Goal: Information Seeking & Learning: Learn about a topic

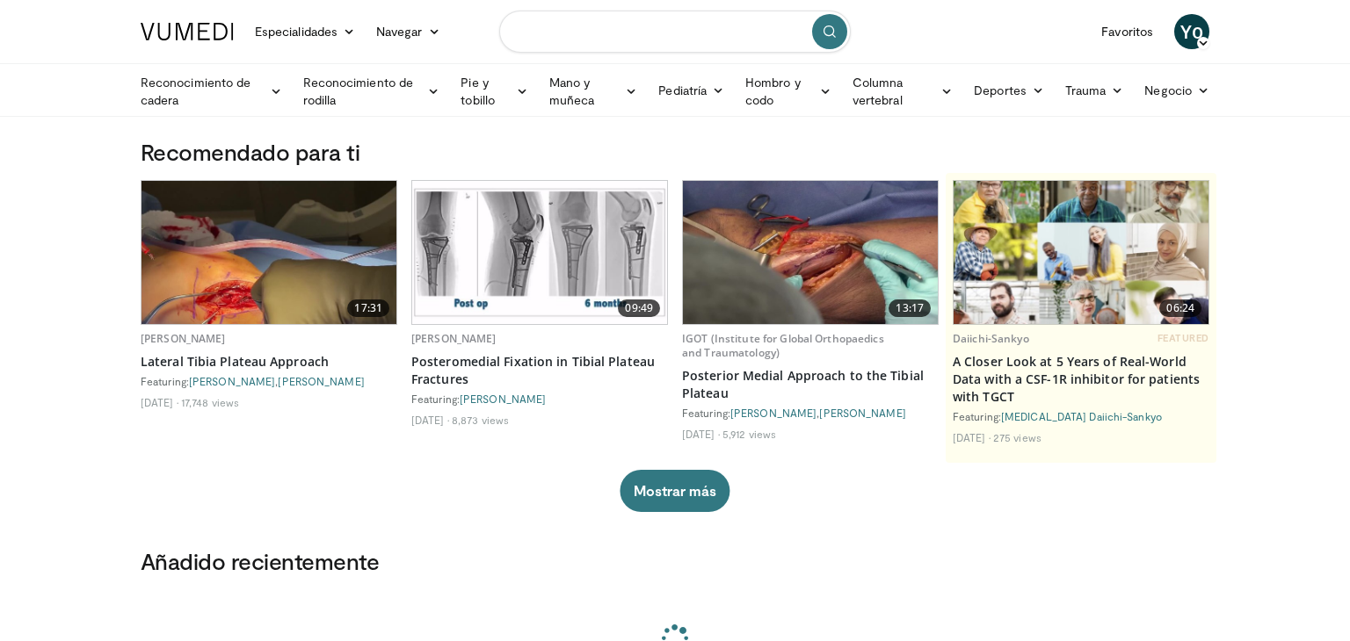
click at [605, 42] on input "Buscar temas, intervenciones" at bounding box center [674, 32] width 351 height 42
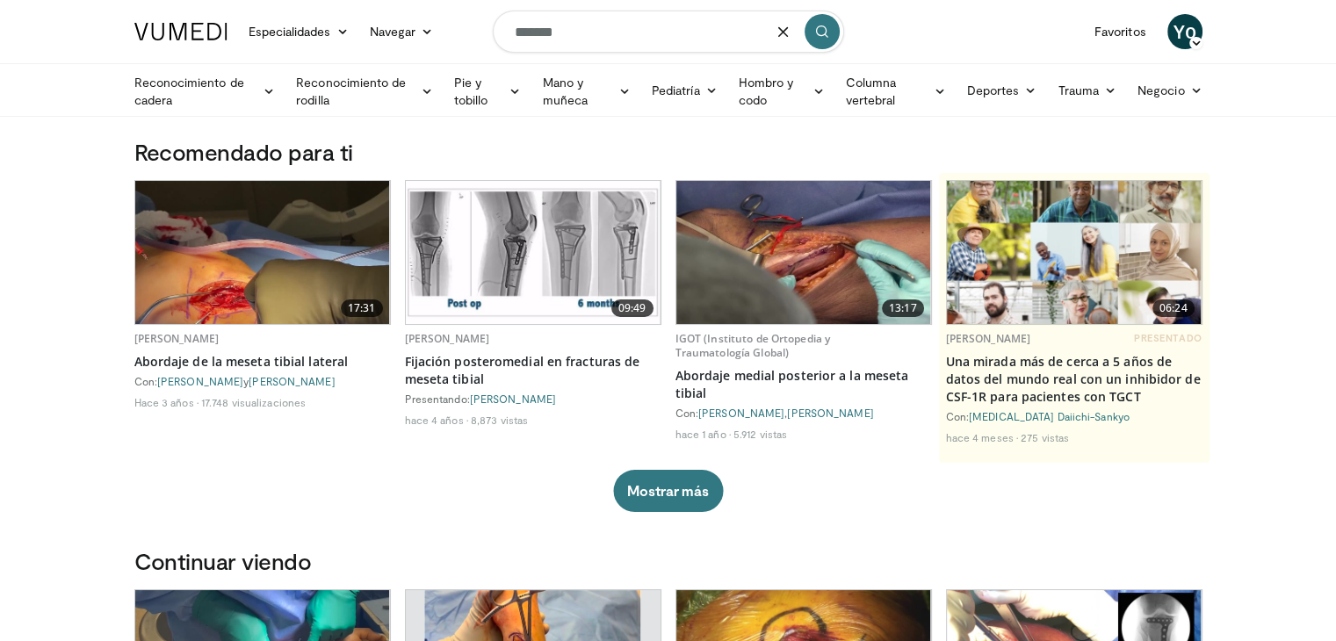
type input "******"
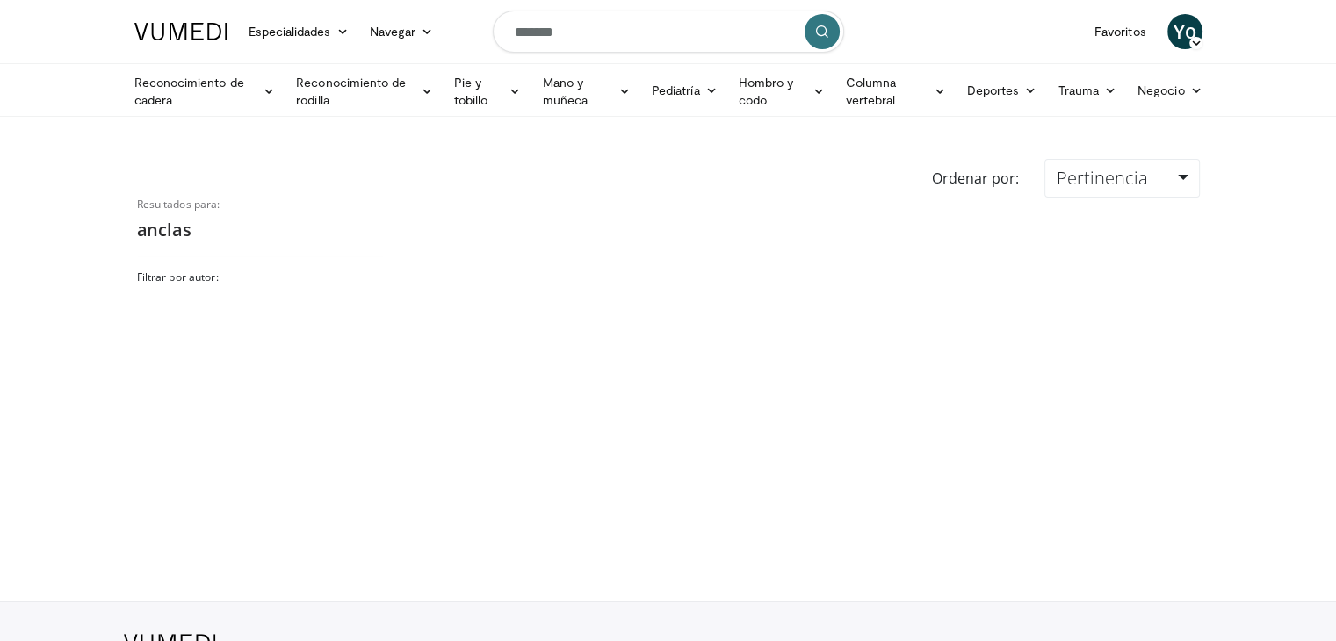
click at [622, 51] on input "******" at bounding box center [668, 32] width 351 height 42
drag, startPoint x: 596, startPoint y: 38, endPoint x: 463, endPoint y: 21, distance: 133.7
click at [463, 21] on nav "Especialidades Medicina de adultos y familia Alergia, Asma, Inmunología Anestes…" at bounding box center [669, 31] width 1090 height 63
type input "**********"
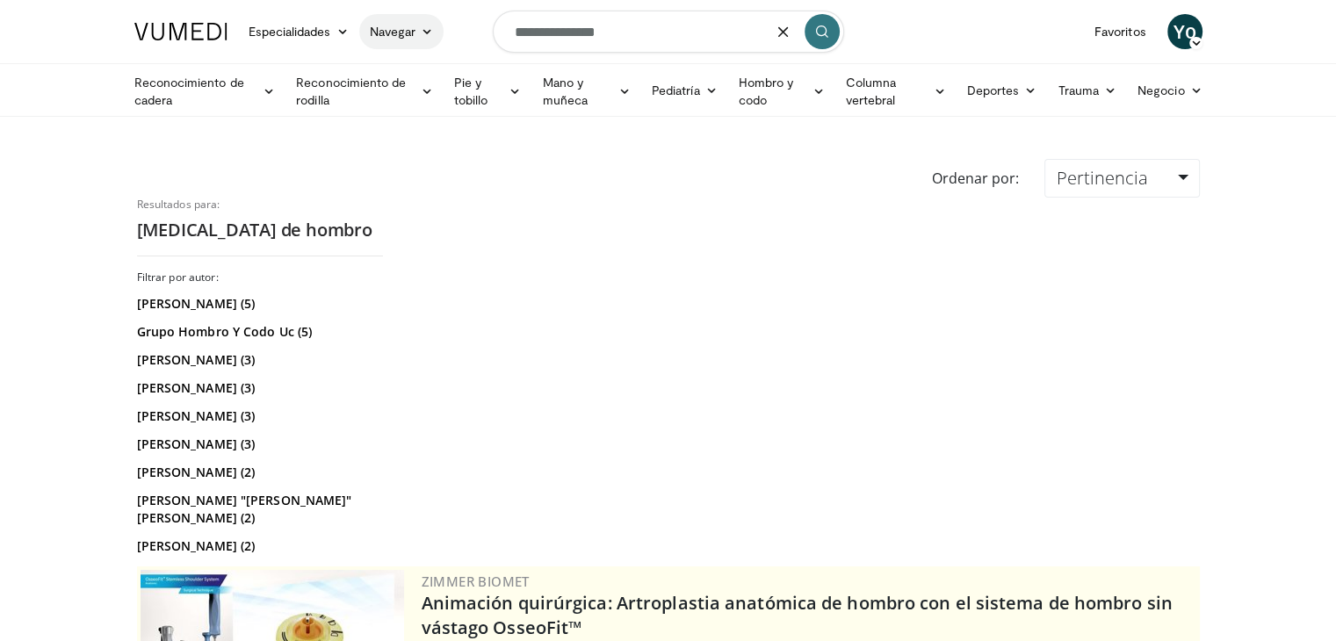
drag, startPoint x: 647, startPoint y: 29, endPoint x: 388, endPoint y: 22, distance: 258.4
click at [388, 22] on nav "Especialidades Medicina de adultos y familia Alergia, Asma, Inmunología Anestes…" at bounding box center [669, 31] width 1090 height 63
type input "**********"
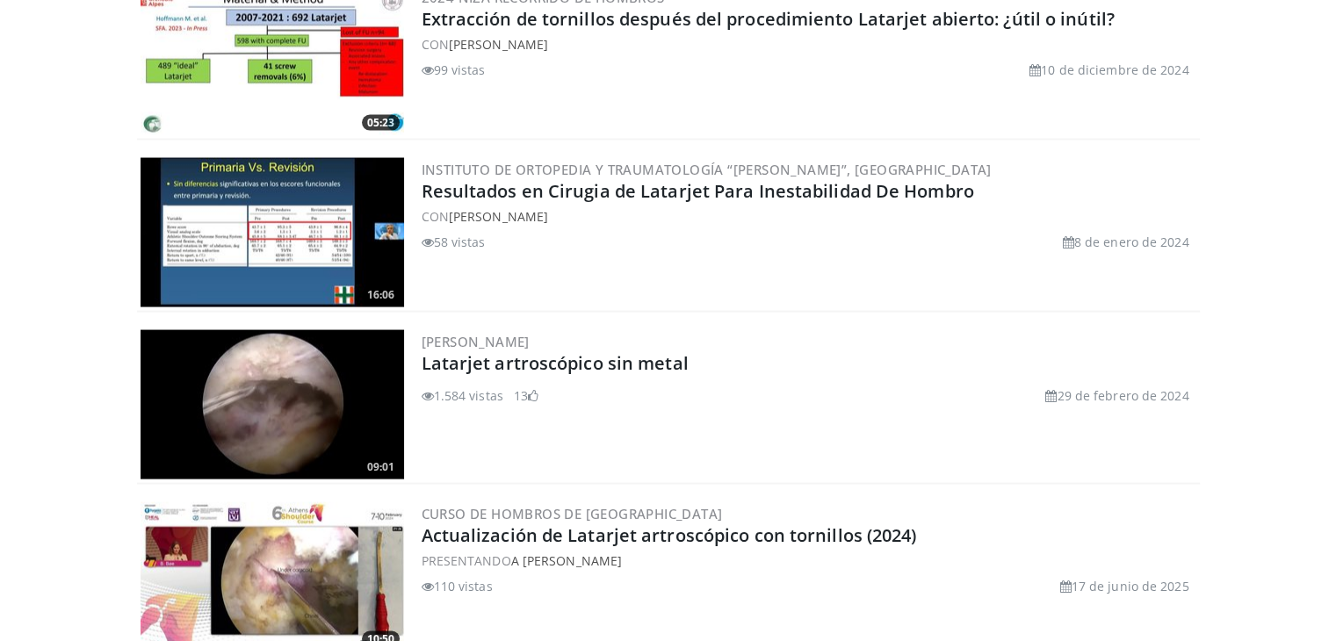
scroll to position [3408, 0]
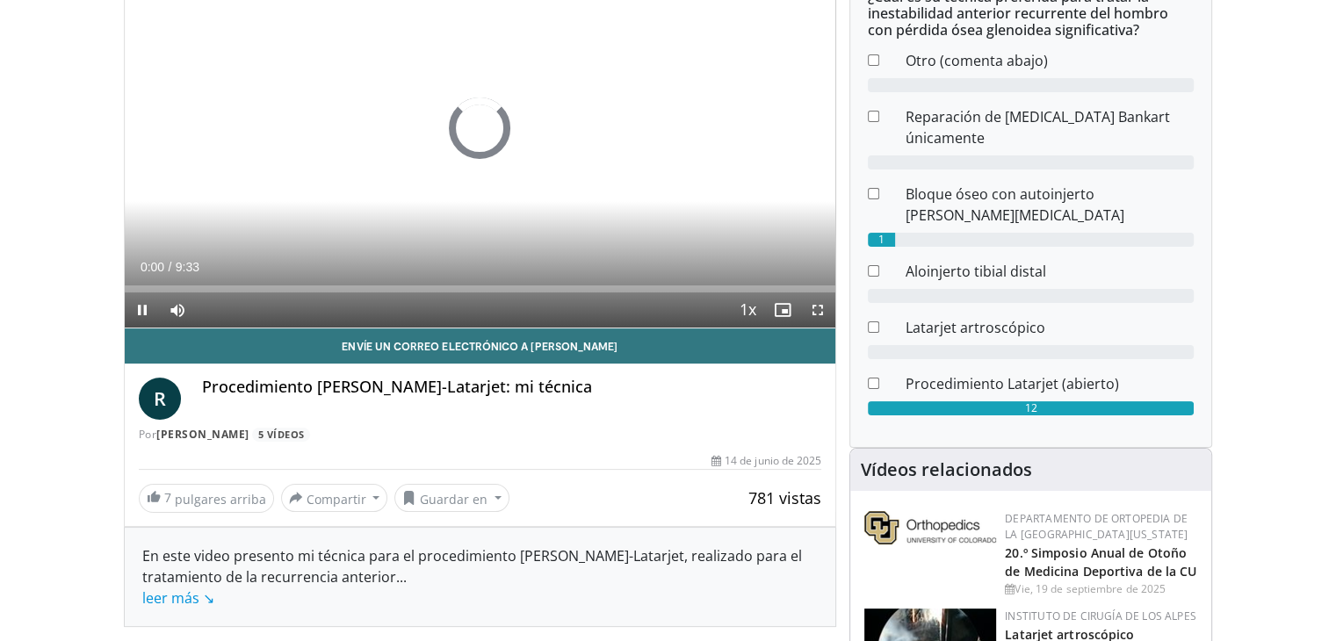
scroll to position [213, 0]
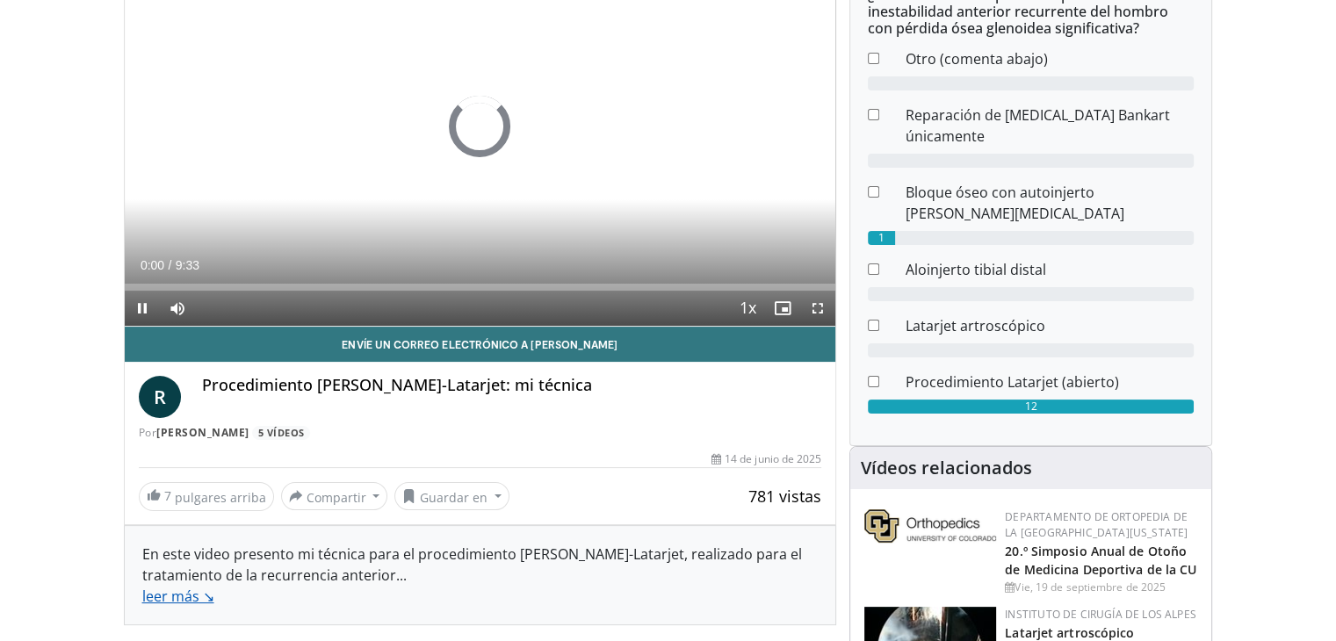
click at [188, 602] on font "leer más ↘" at bounding box center [178, 596] width 72 height 19
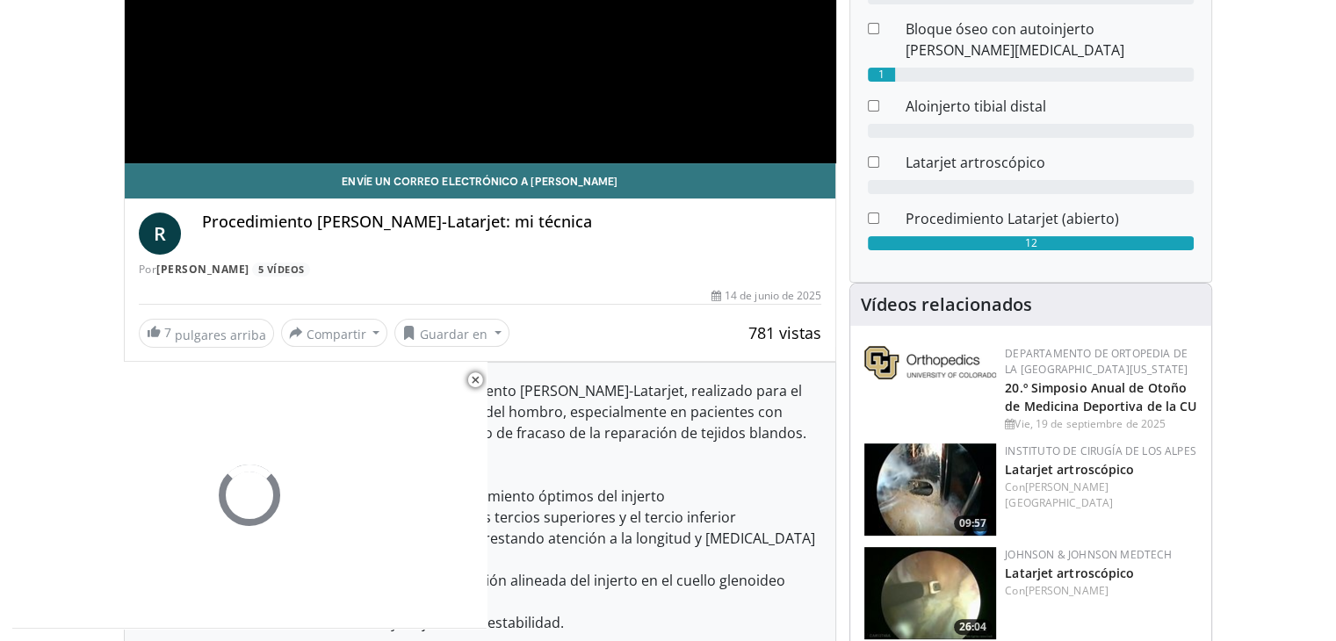
scroll to position [378, 0]
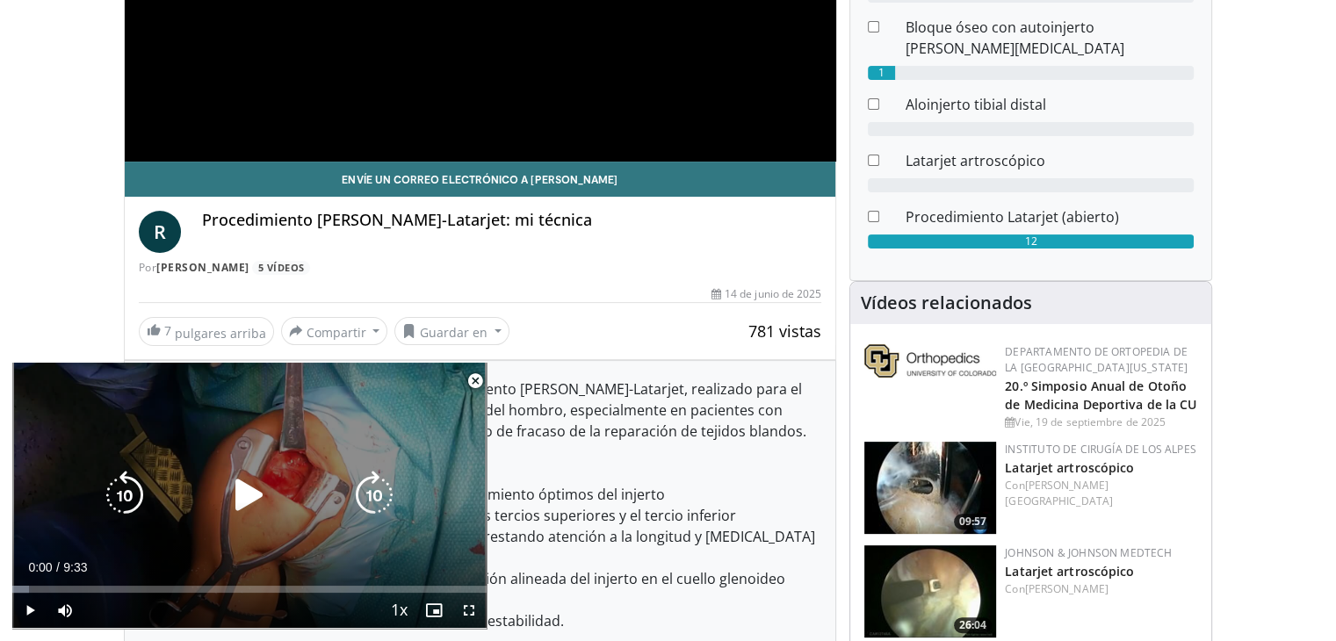
click at [349, 466] on div "10 seconds Tap to unmute" at bounding box center [249, 495] width 474 height 265
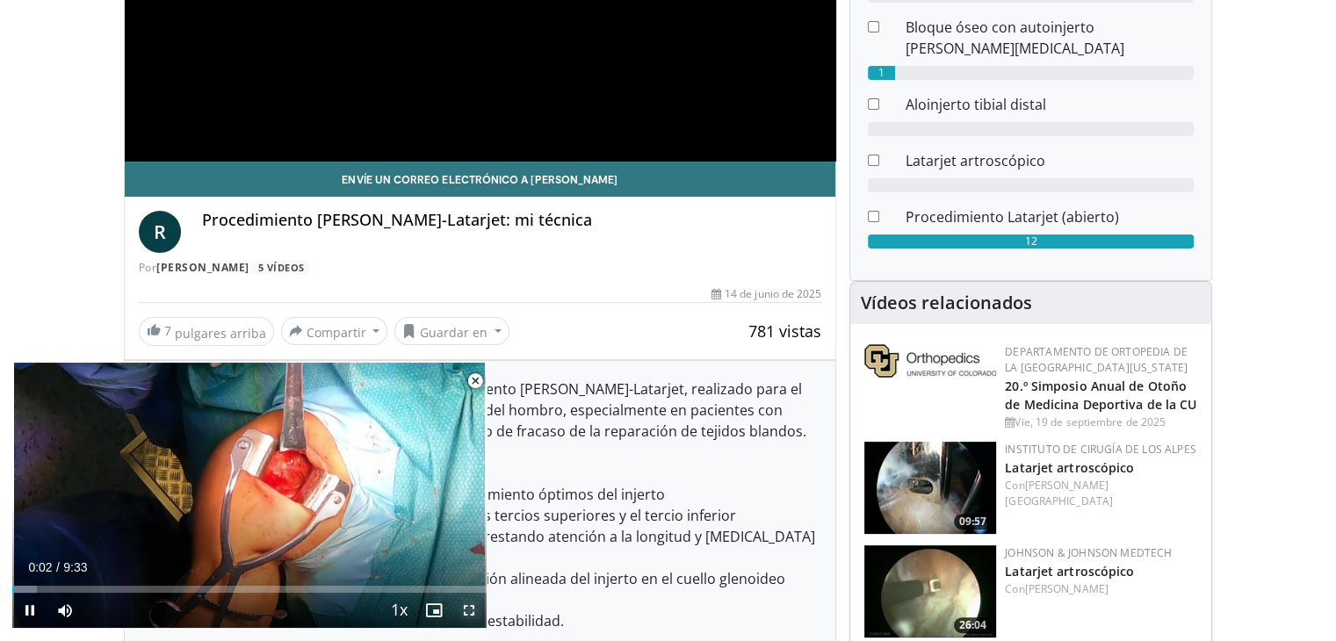
click at [469, 619] on span "Video Player" at bounding box center [469, 610] width 35 height 35
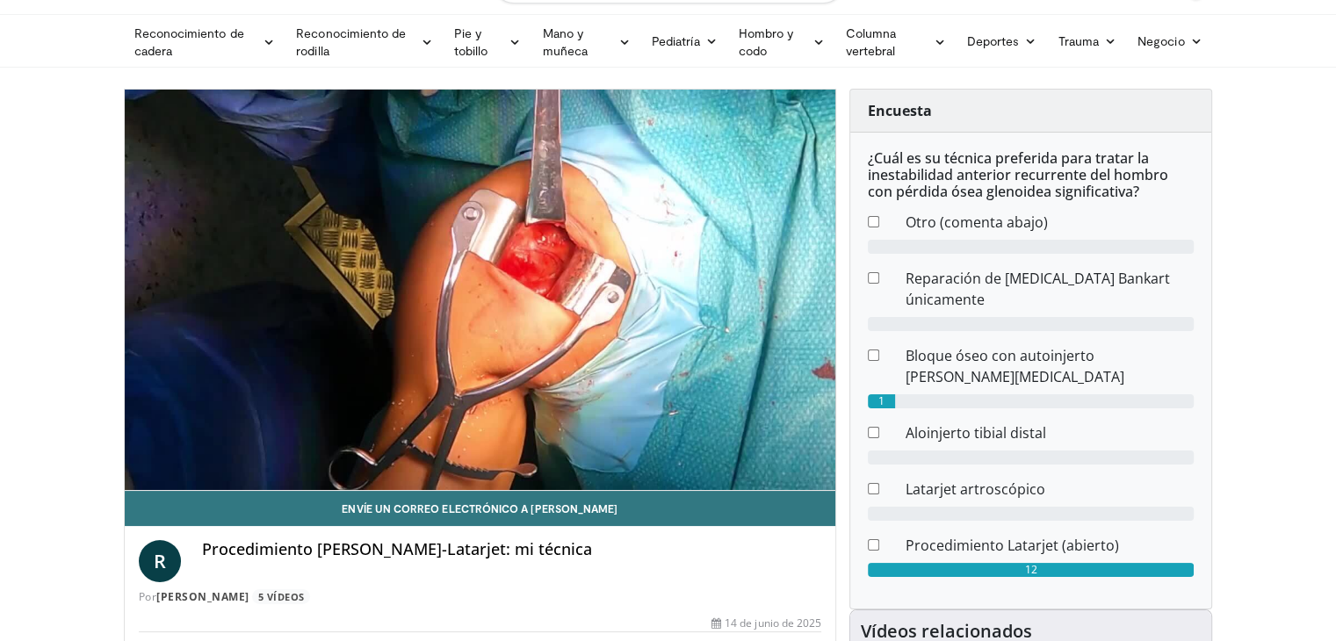
scroll to position [0, 0]
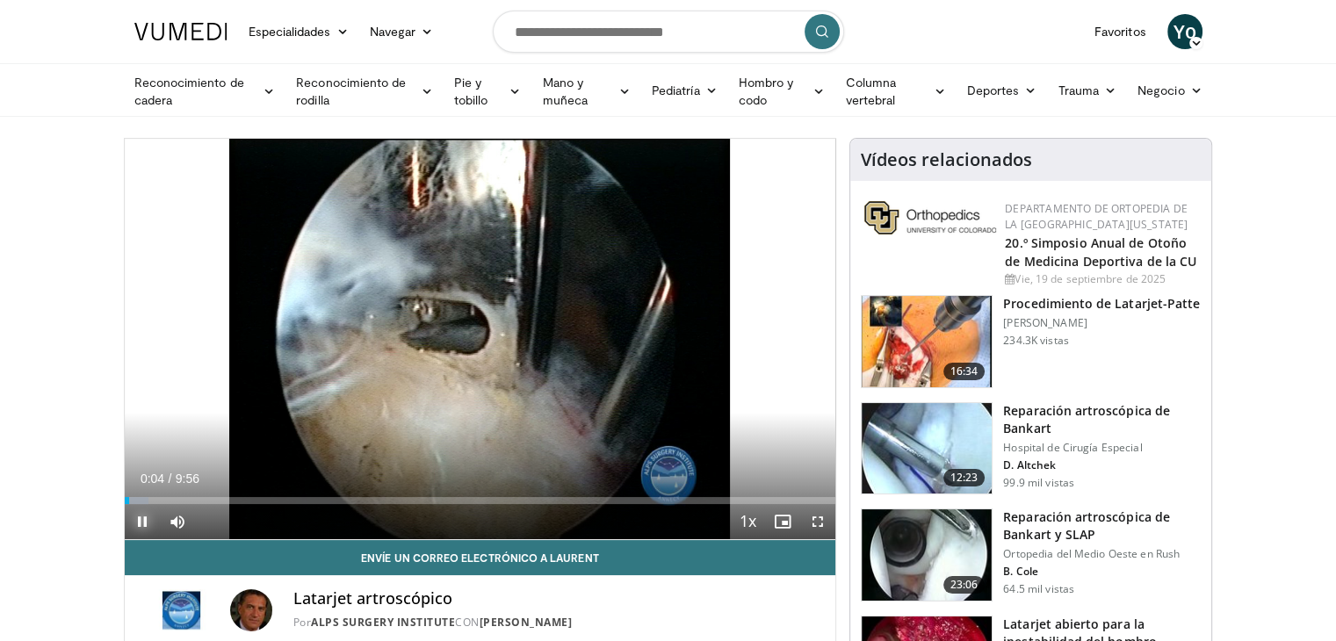
click at [127, 532] on span "Video Player" at bounding box center [142, 521] width 35 height 35
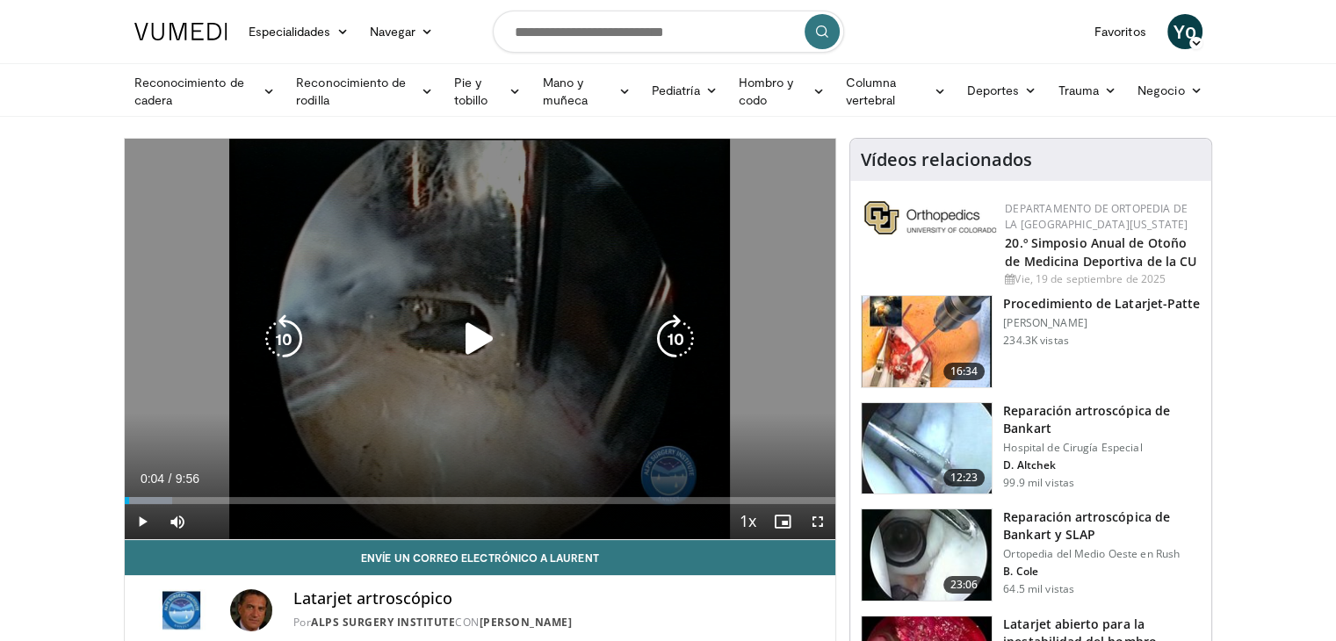
click at [449, 354] on div "Video Player" at bounding box center [479, 339] width 427 height 35
click at [485, 343] on icon "Video Player" at bounding box center [479, 339] width 49 height 49
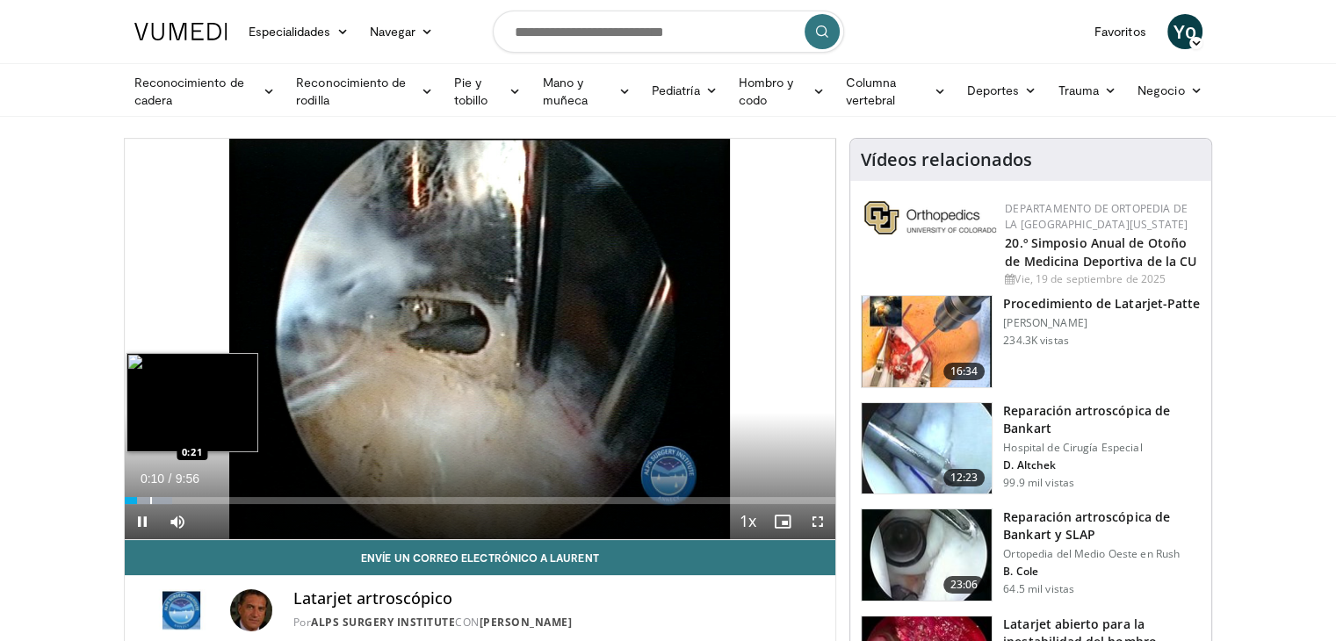
click at [150, 493] on div "Loaded : 6.70% 0:10 0:21" at bounding box center [481, 496] width 712 height 17
click at [163, 493] on div "Loaded : 6.70% 0:23 0:33" at bounding box center [481, 496] width 712 height 17
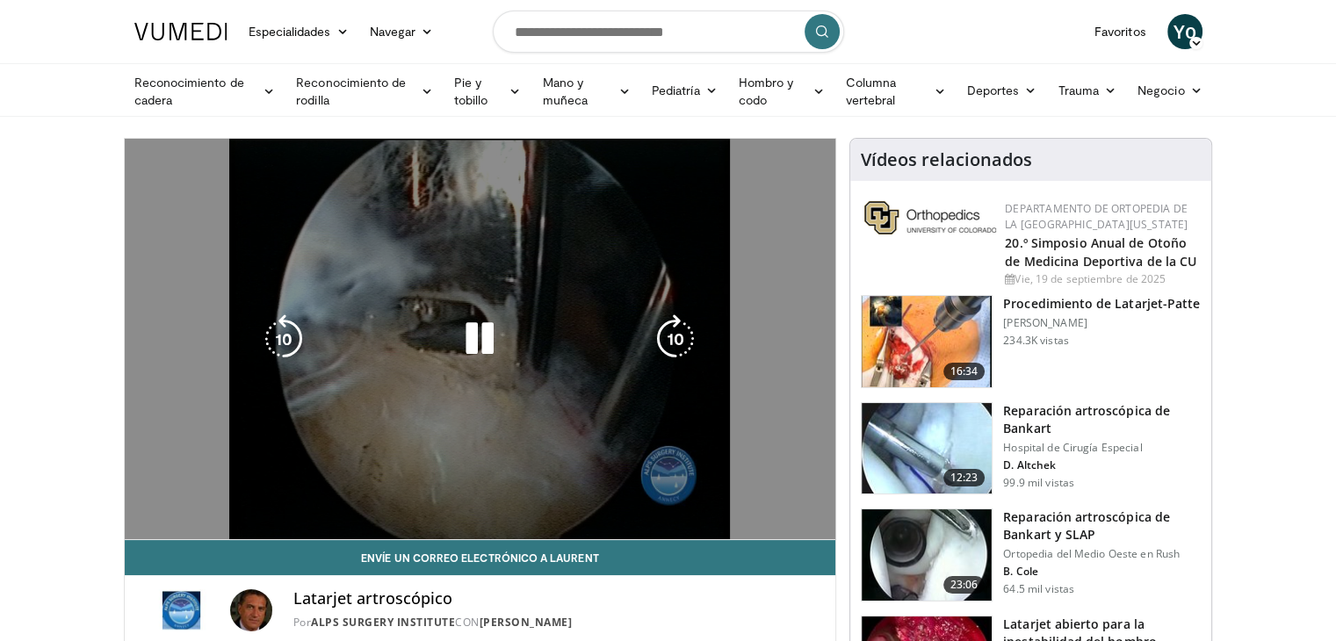
click at [188, 532] on div "Loaded : 8.38% 0:33 0:33" at bounding box center [481, 535] width 712 height 7
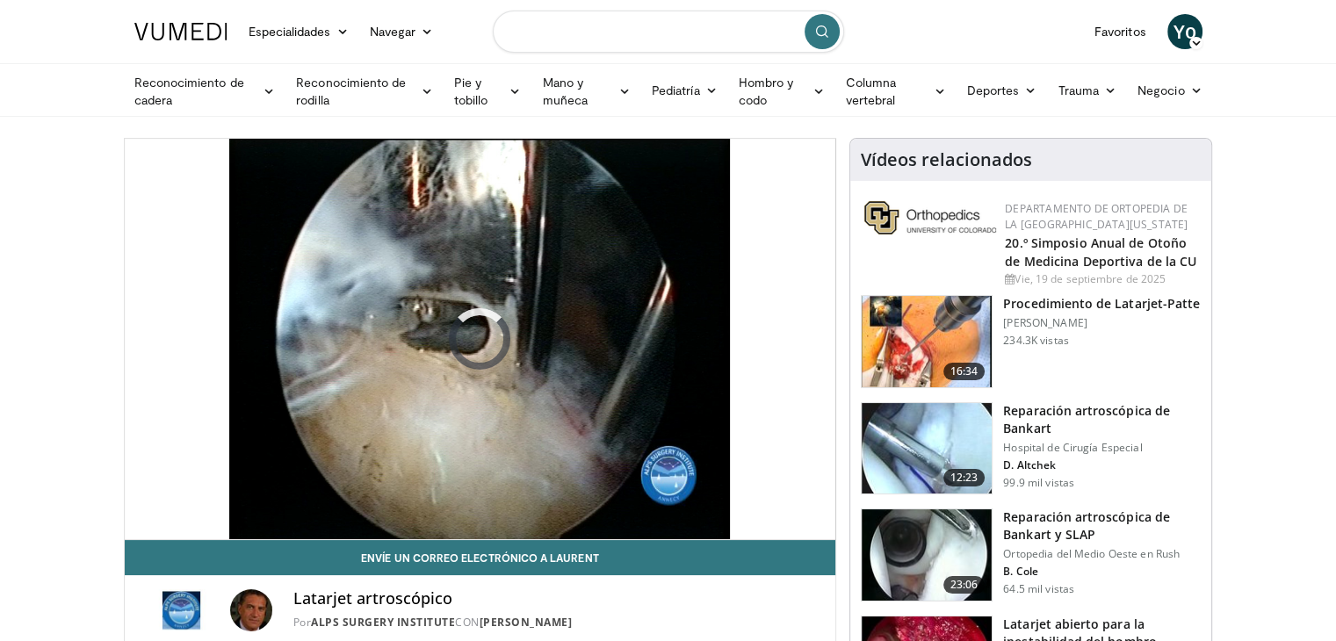
click at [597, 28] on input "Buscar temas, intervenciones" at bounding box center [668, 32] width 351 height 42
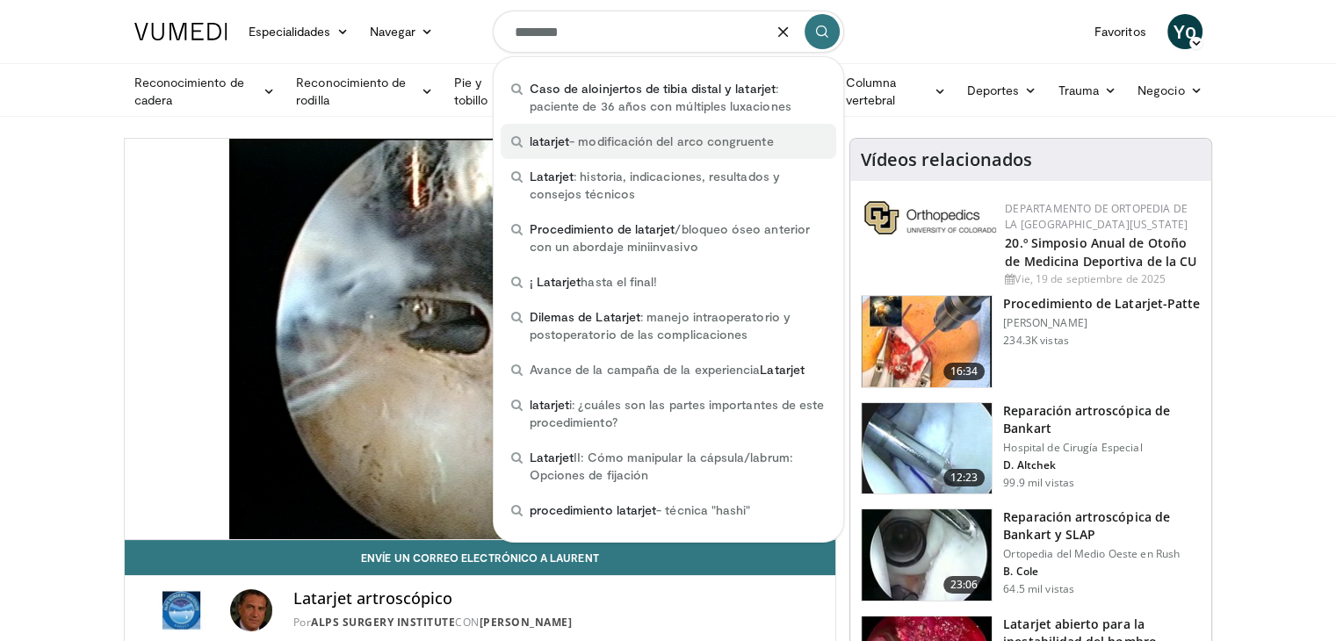
click at [583, 137] on font "- modificación del arco congruente" at bounding box center [671, 141] width 204 height 15
type input "**********"
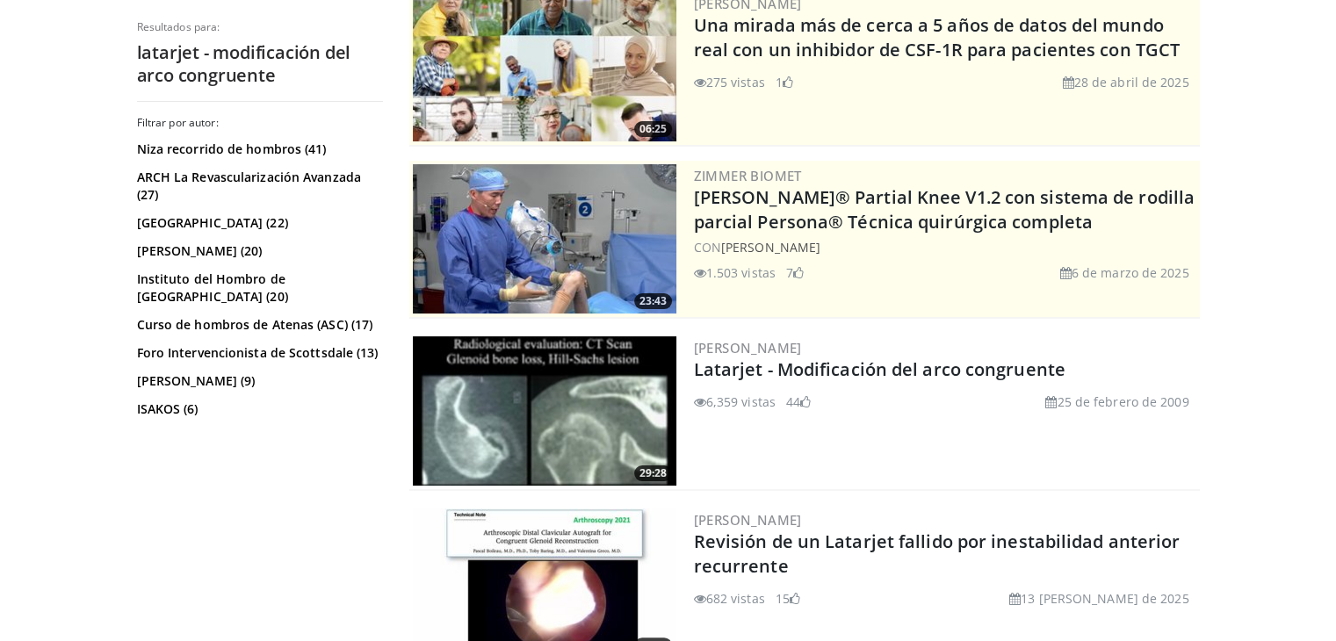
scroll to position [210, 0]
click at [562, 425] on img at bounding box center [545, 410] width 264 height 149
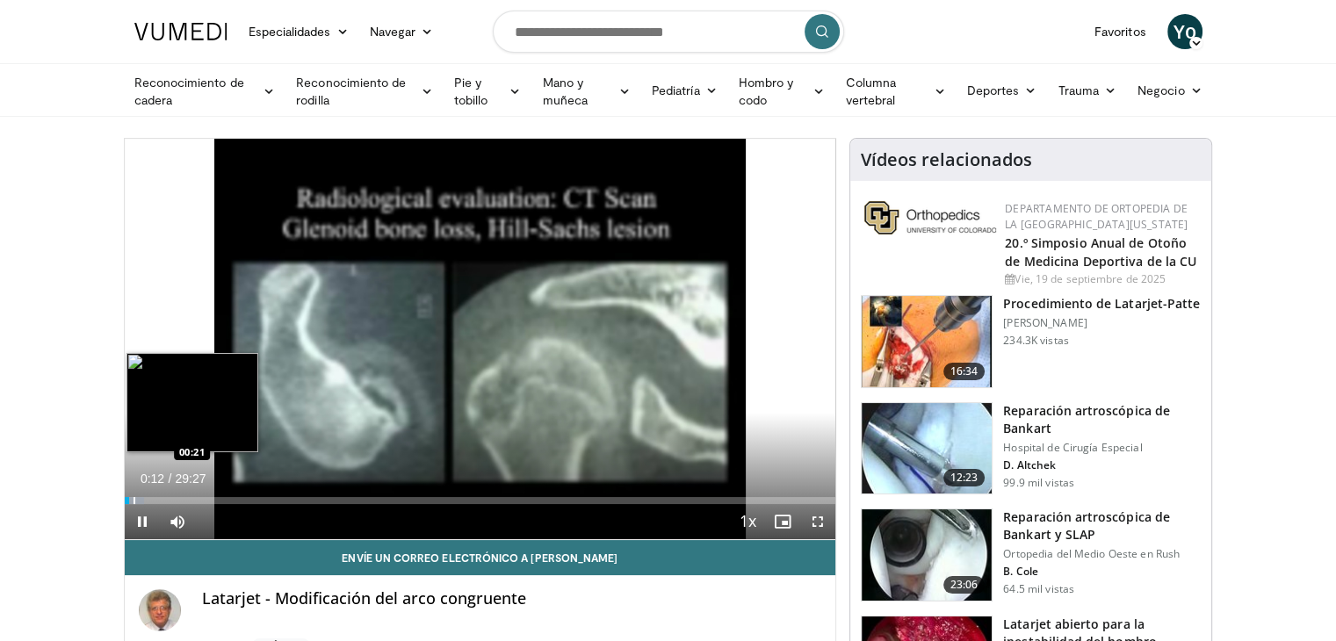
click at [134, 497] on div "Progress Bar" at bounding box center [135, 500] width 2 height 7
click at [169, 493] on div "Loaded : 2.73% 00:22 01:51" at bounding box center [481, 496] width 712 height 17
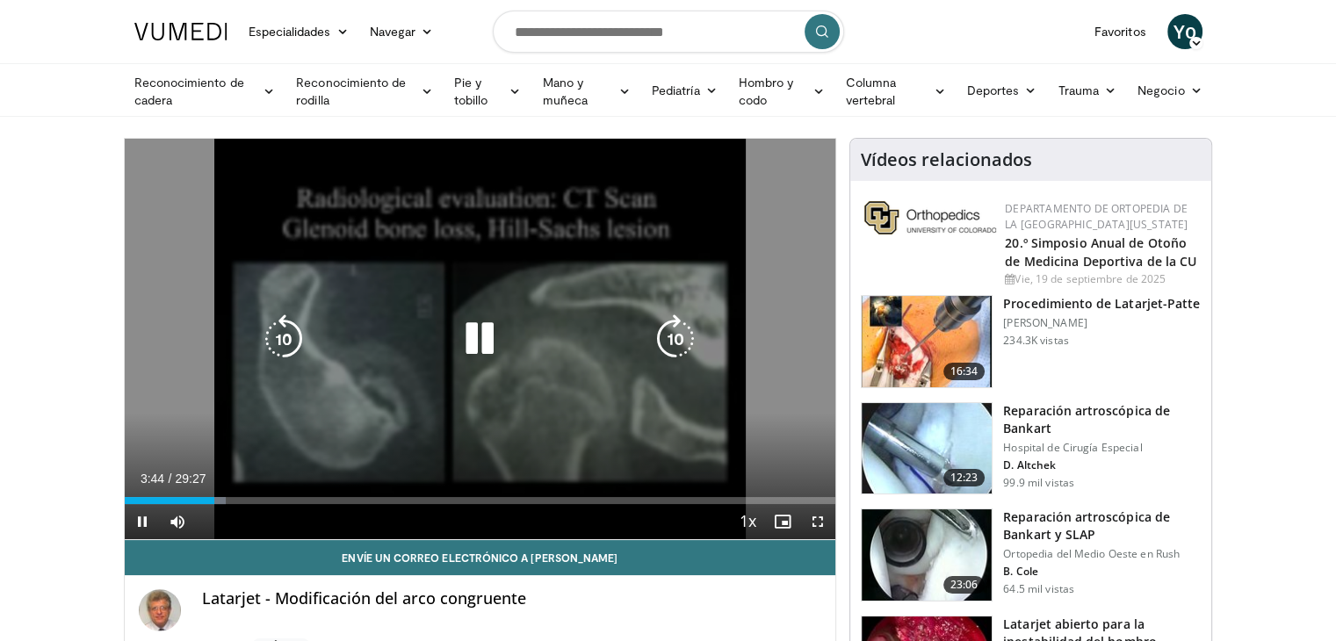
click at [559, 210] on div "10 seconds Tap to unmute" at bounding box center [481, 339] width 712 height 401
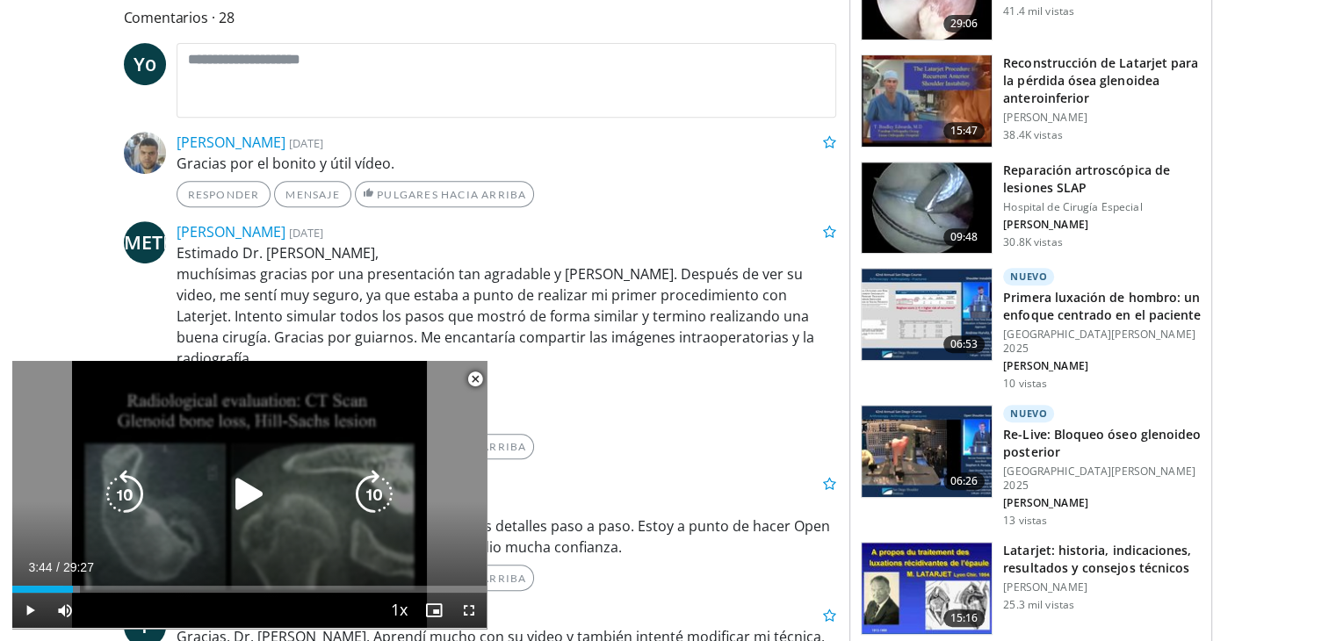
scroll to position [886, 0]
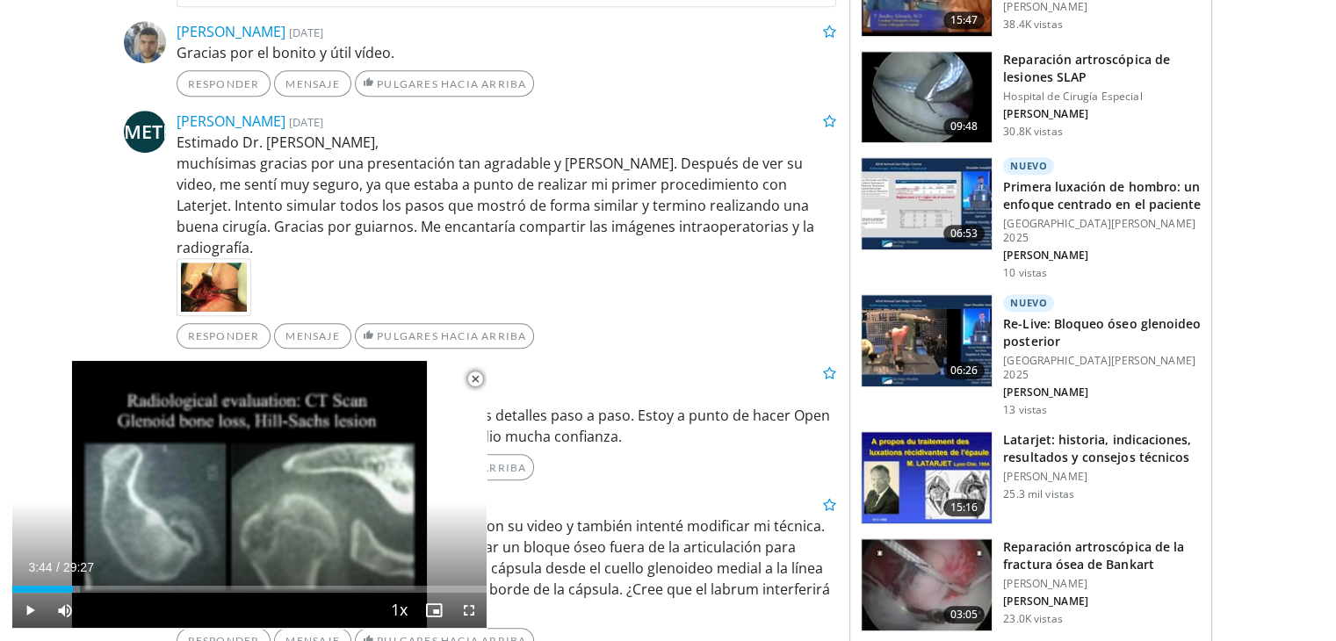
click at [472, 380] on span "Video Player" at bounding box center [475, 379] width 35 height 35
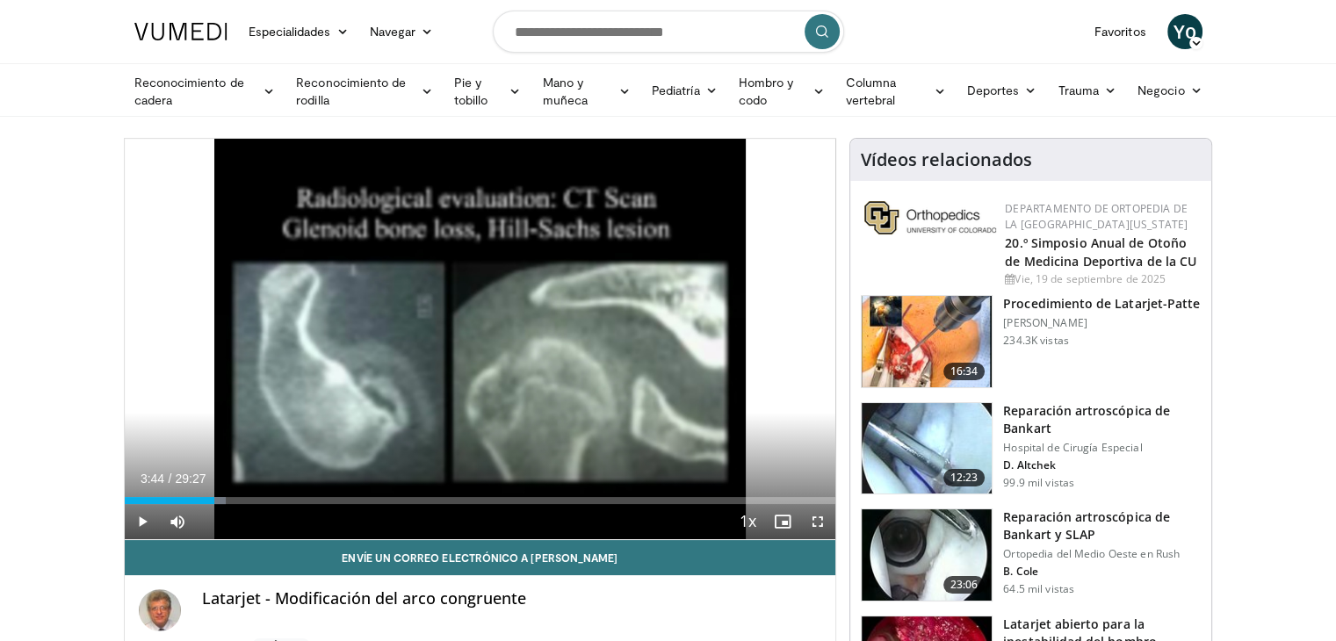
scroll to position [0, 0]
click at [633, 17] on input "Buscar temas, intervenciones" at bounding box center [668, 32] width 351 height 42
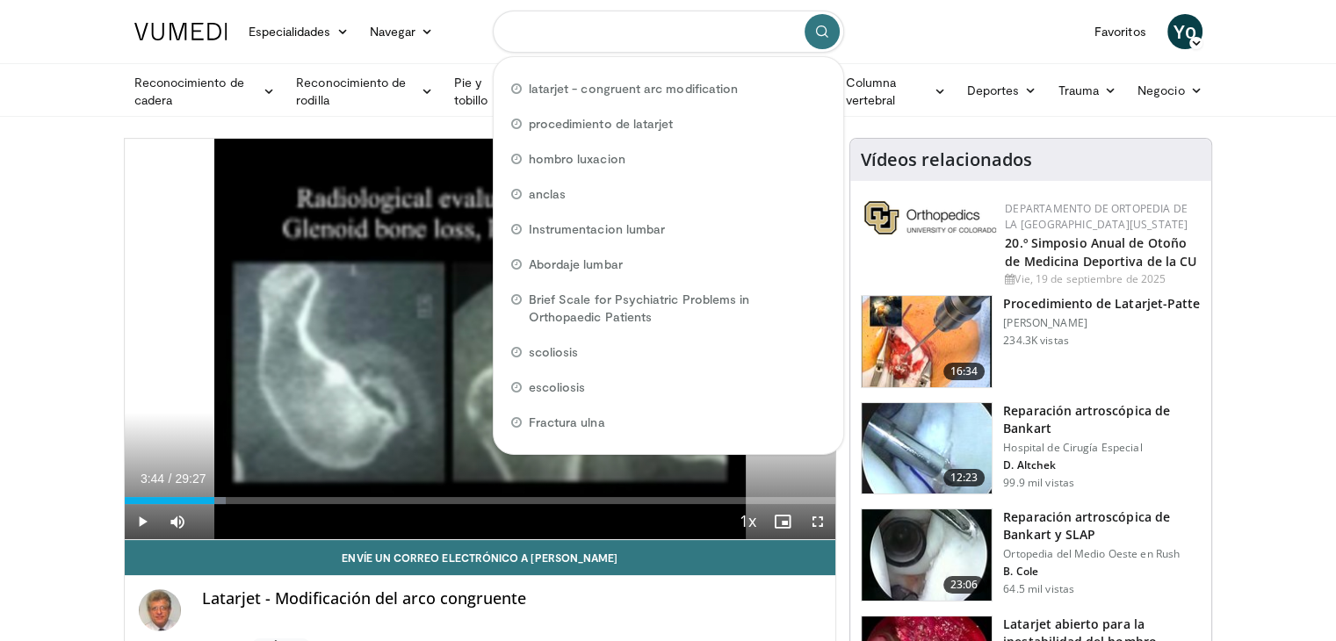
paste input "**********"
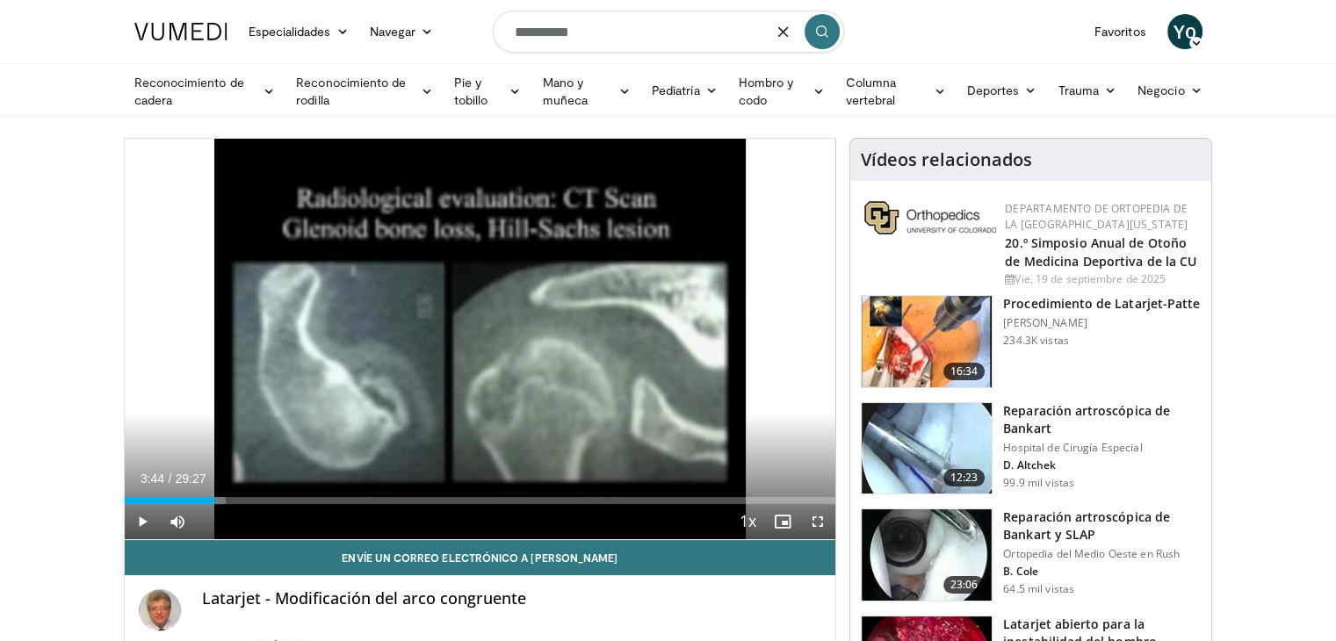
type input "**********"
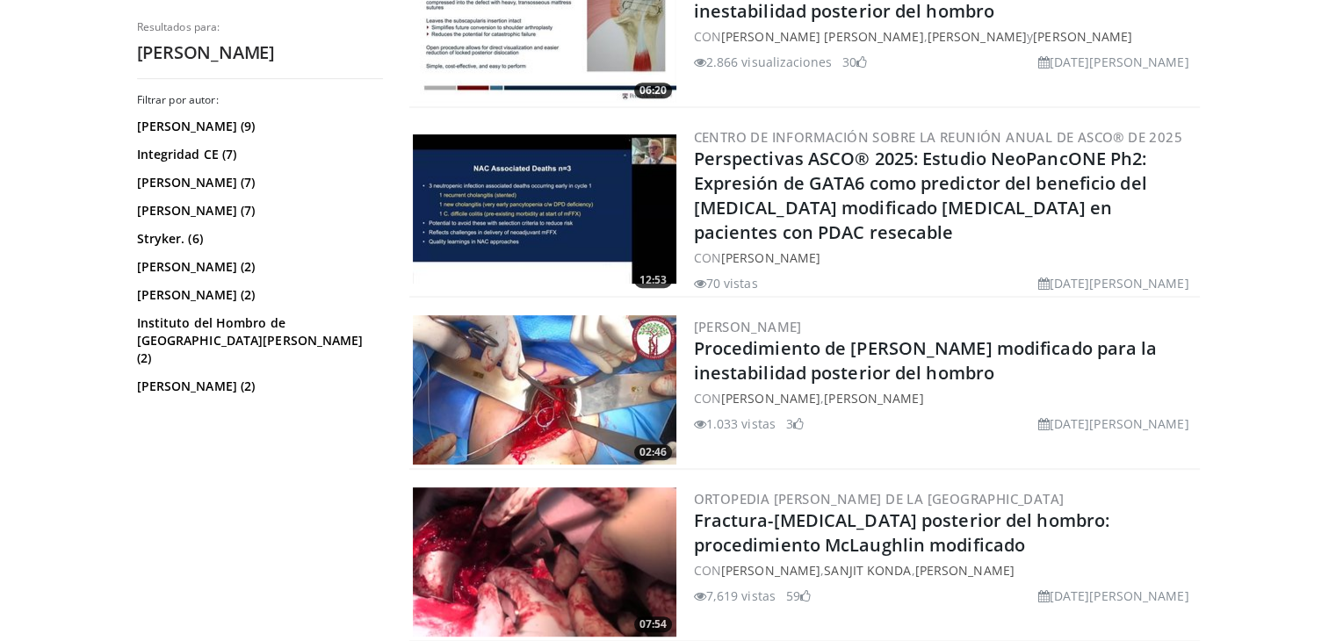
scroll to position [770, 0]
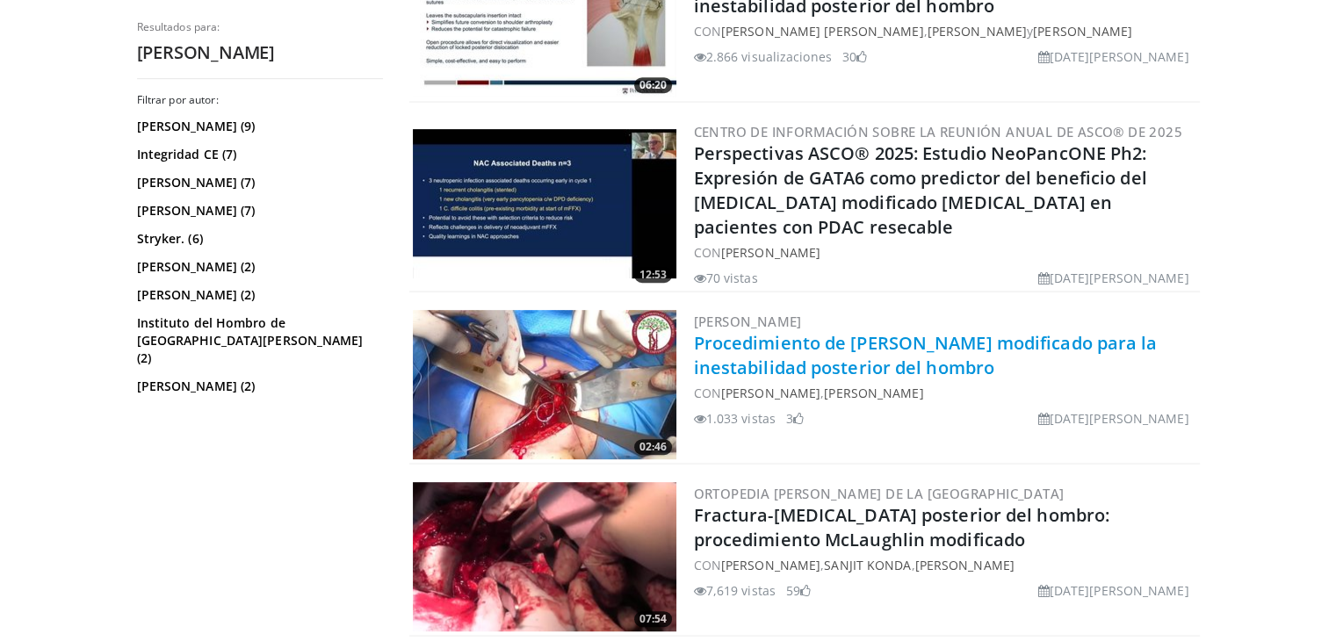
click at [877, 353] on font "Procedimiento de [PERSON_NAME] modificado para la inestabilidad posterior del h…" at bounding box center [926, 355] width 464 height 48
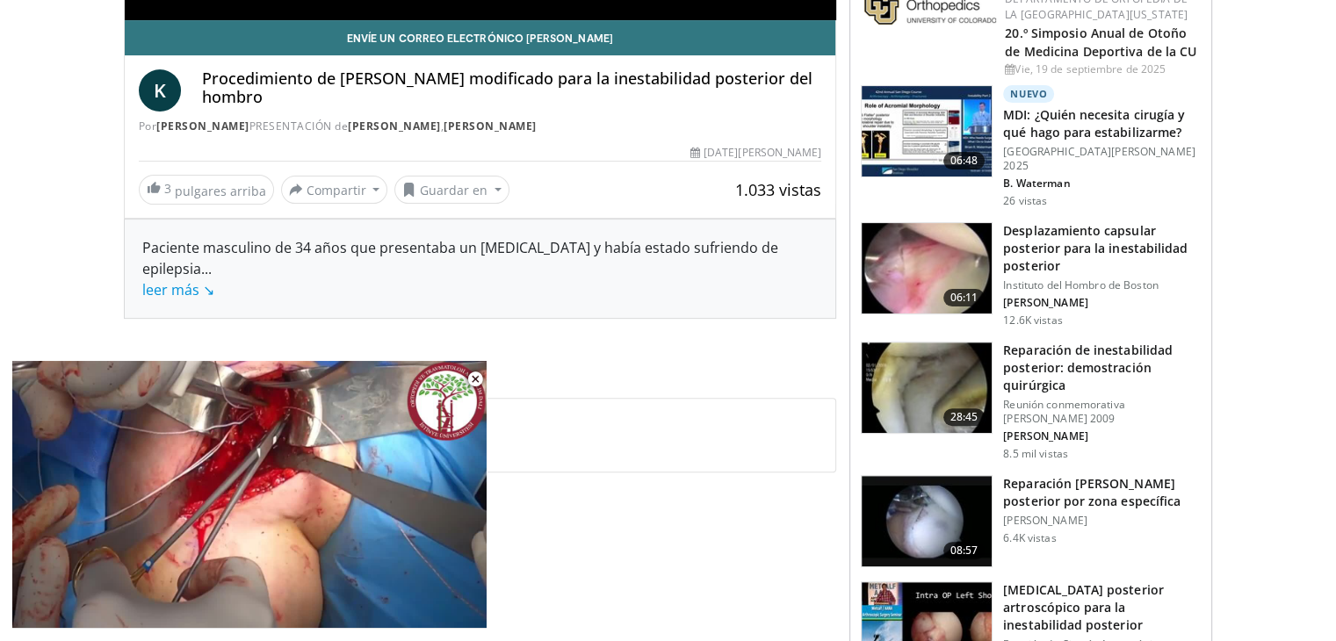
scroll to position [561, 0]
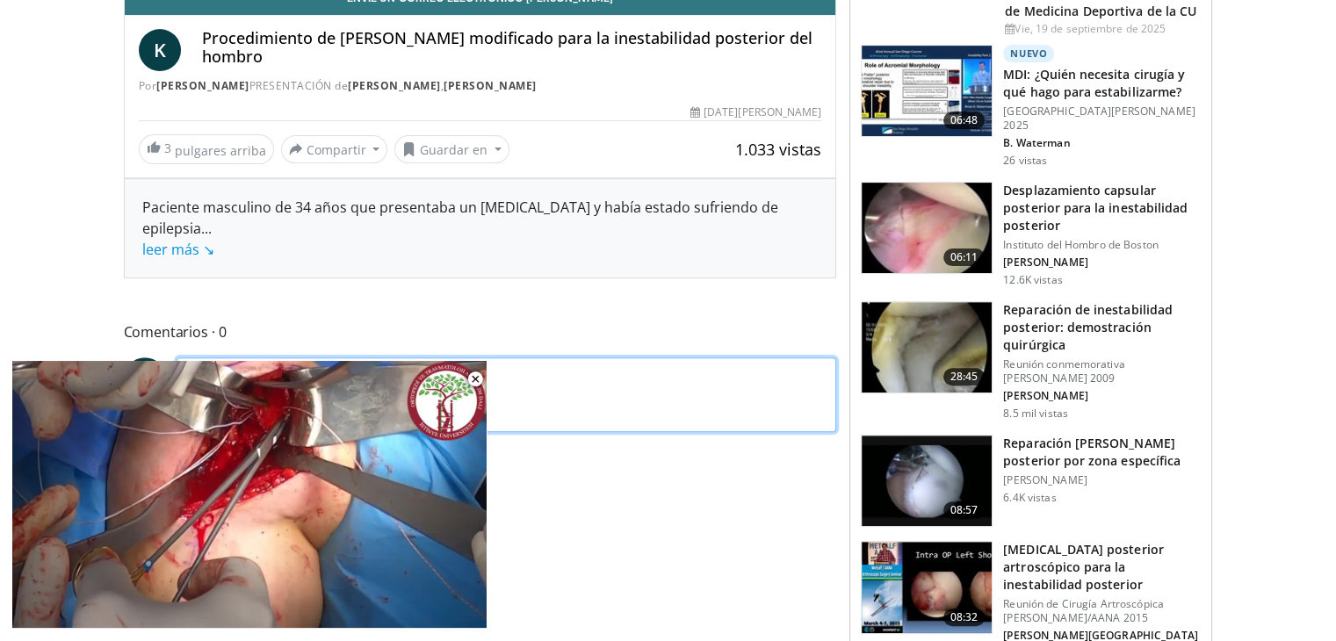
click at [581, 383] on textarea at bounding box center [507, 396] width 661 height 76
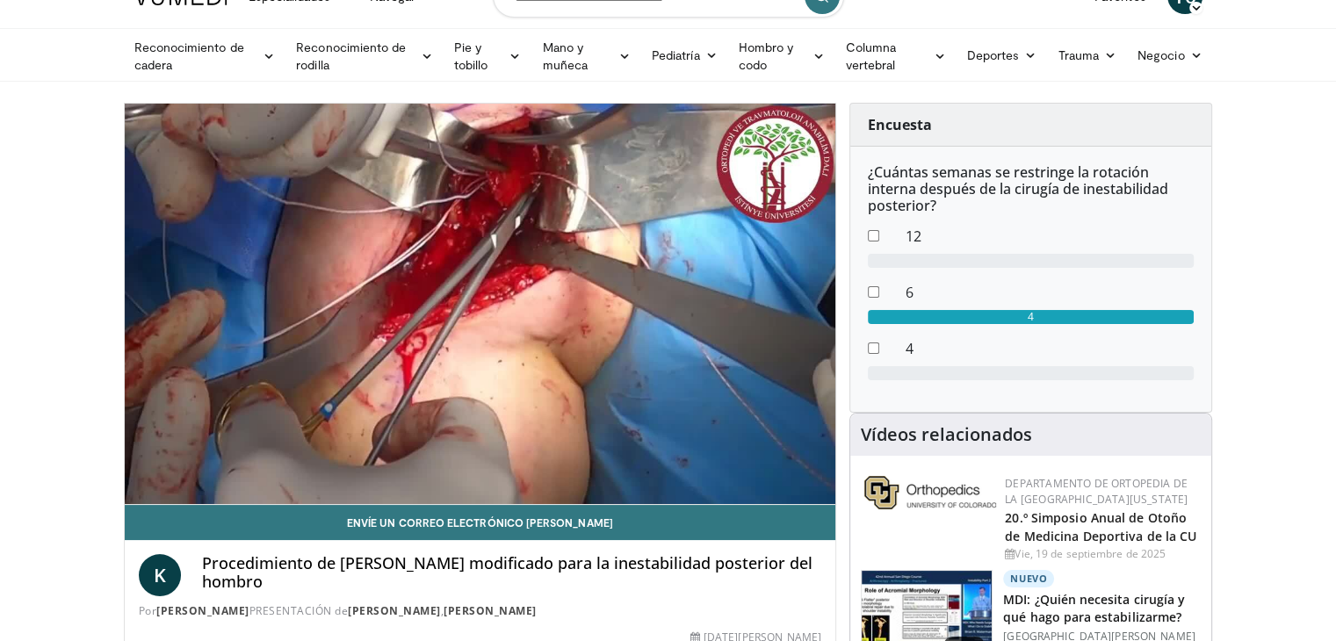
scroll to position [19, 0]
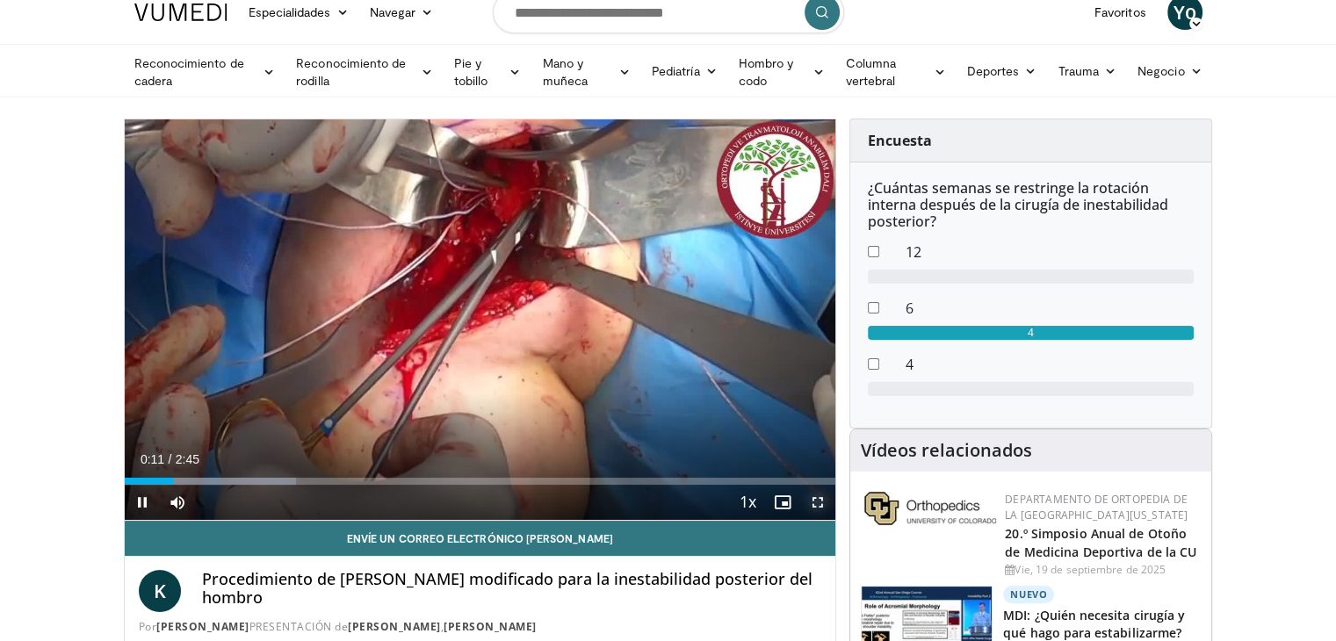
click at [818, 496] on span "Video Player" at bounding box center [817, 502] width 35 height 35
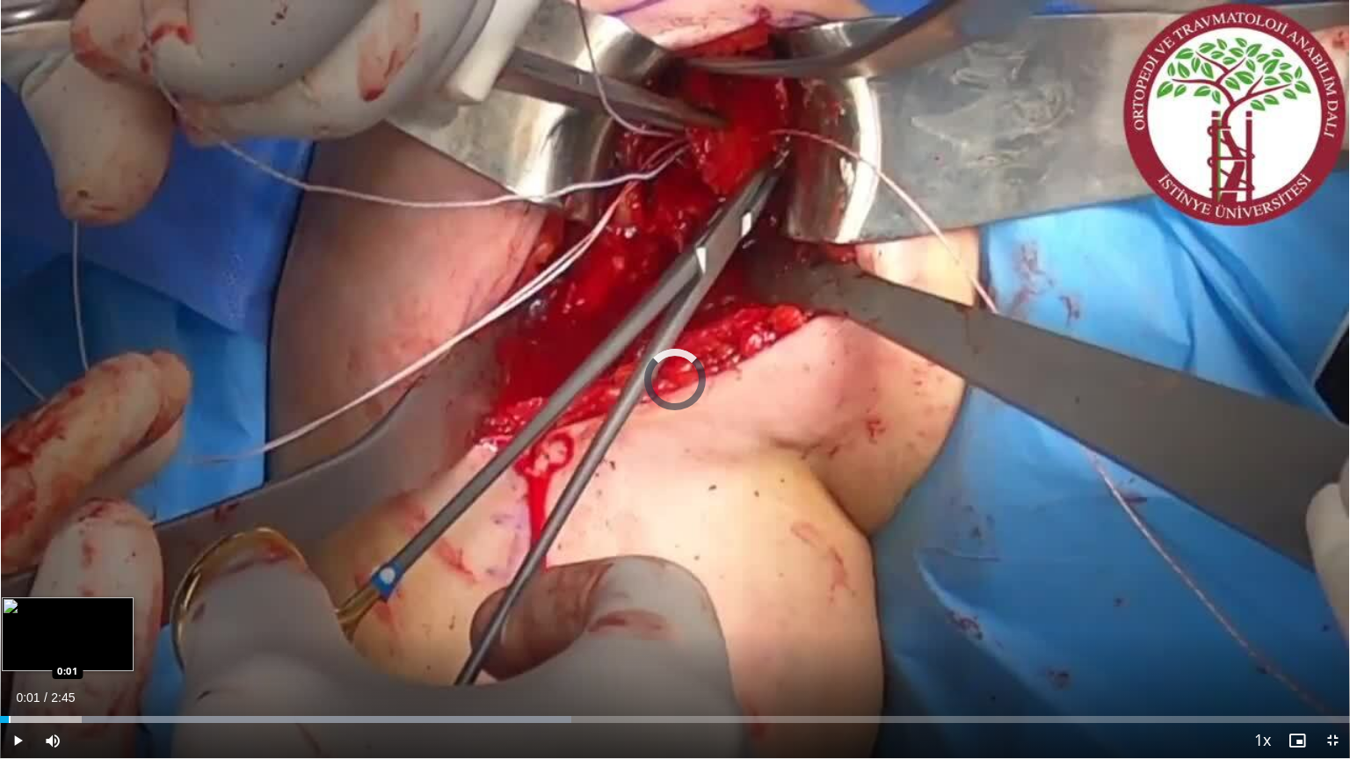
click at [9, 641] on div "Loaded : 42.30% 0:01 0:01" at bounding box center [675, 714] width 1350 height 17
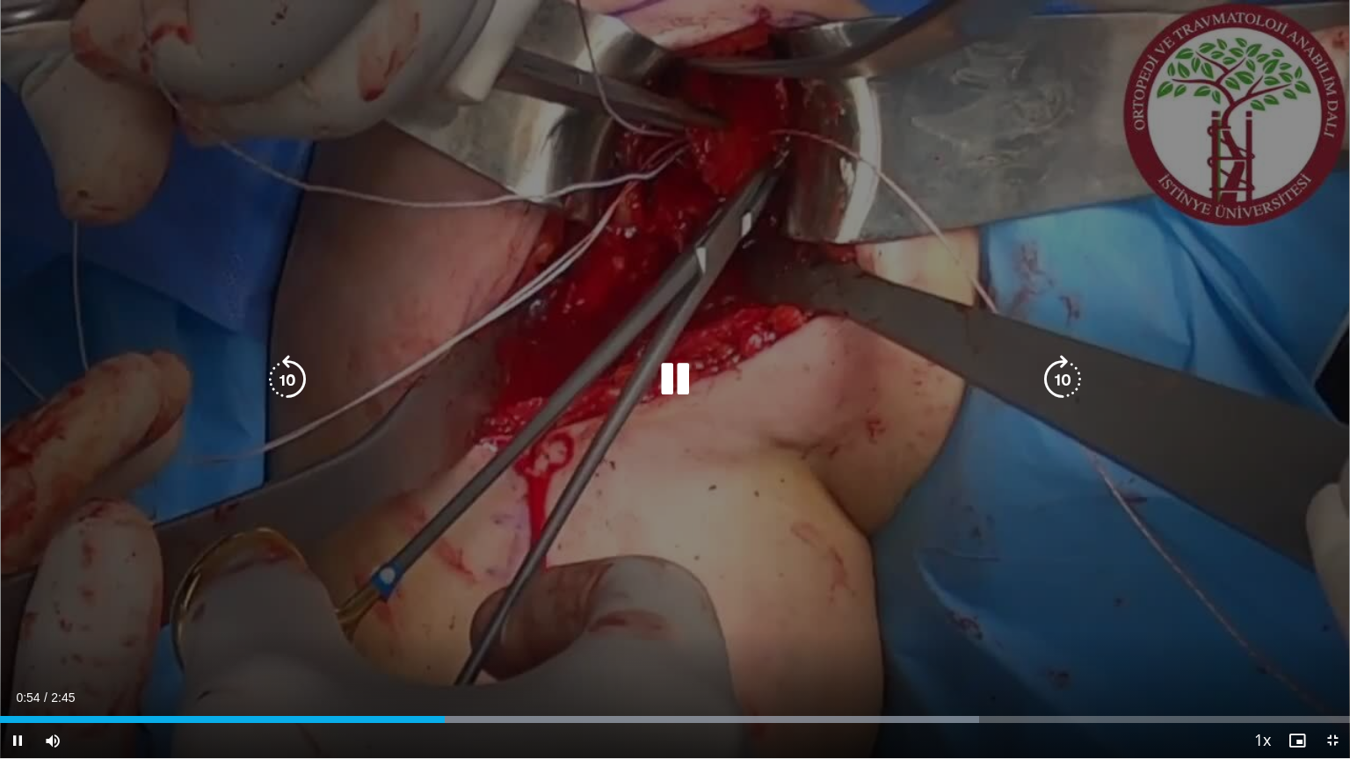
click at [669, 376] on icon "Video Player" at bounding box center [674, 379] width 49 height 49
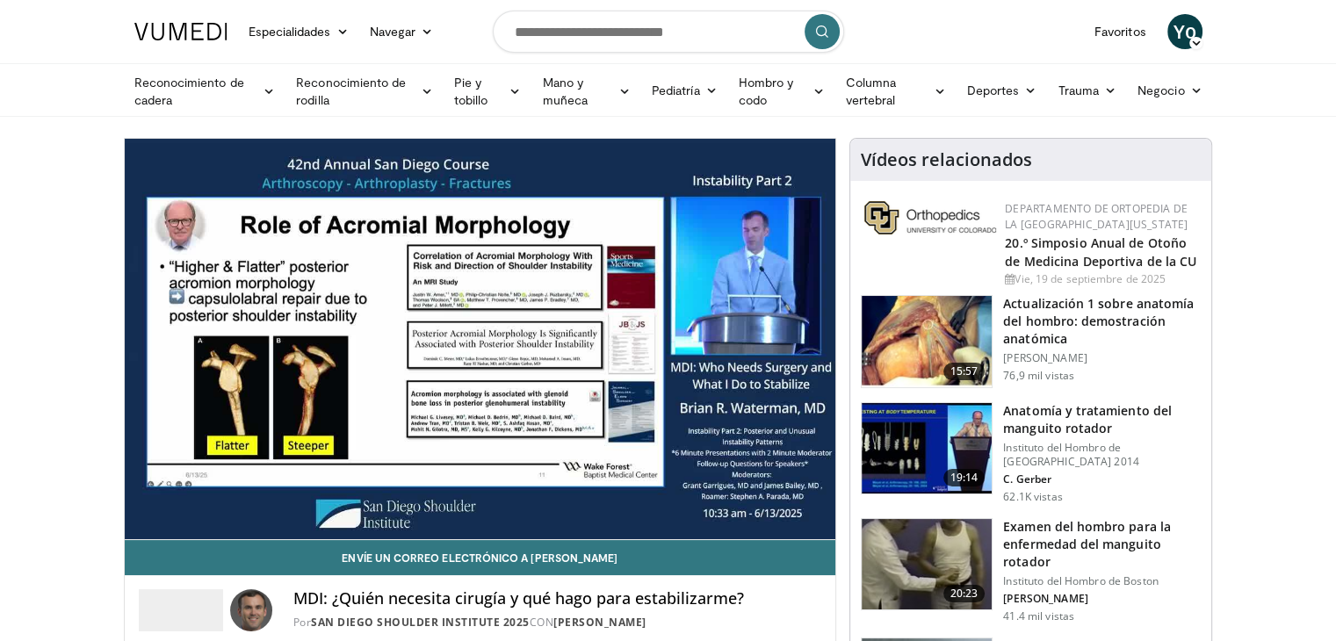
click at [1056, 329] on font "Actualización 1 sobre anatomía del hombro: demostración anatómica" at bounding box center [1098, 321] width 191 height 52
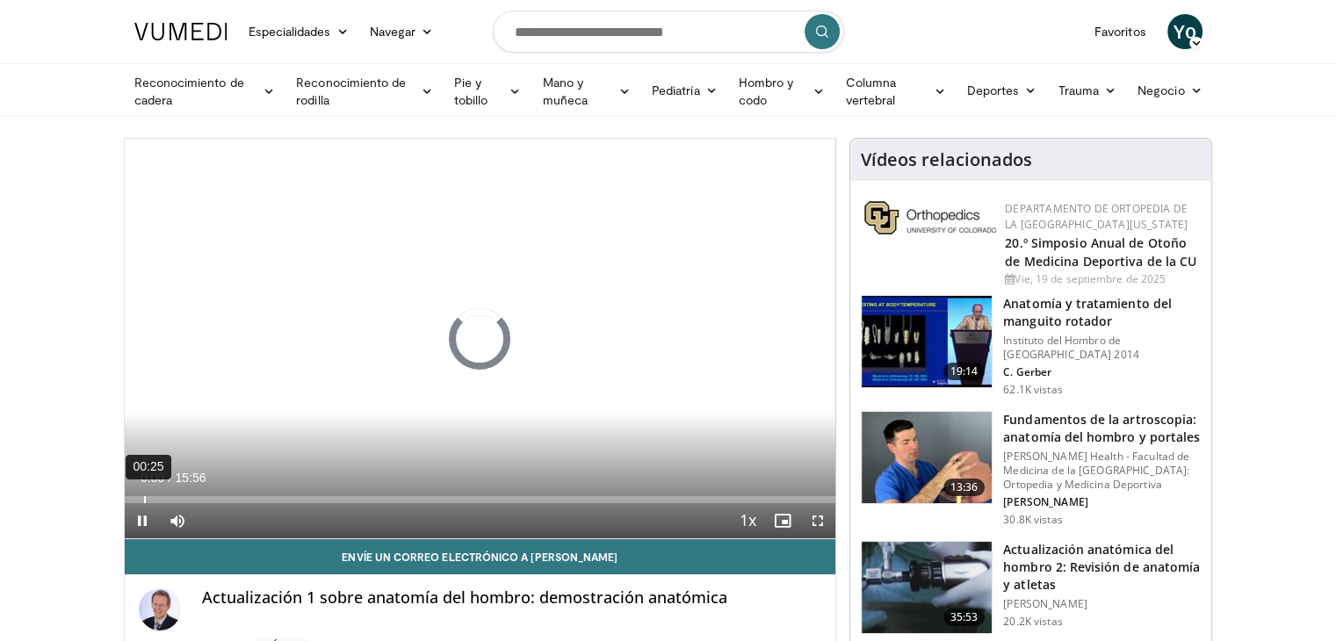
click at [144, 496] on div "00:25" at bounding box center [145, 499] width 2 height 7
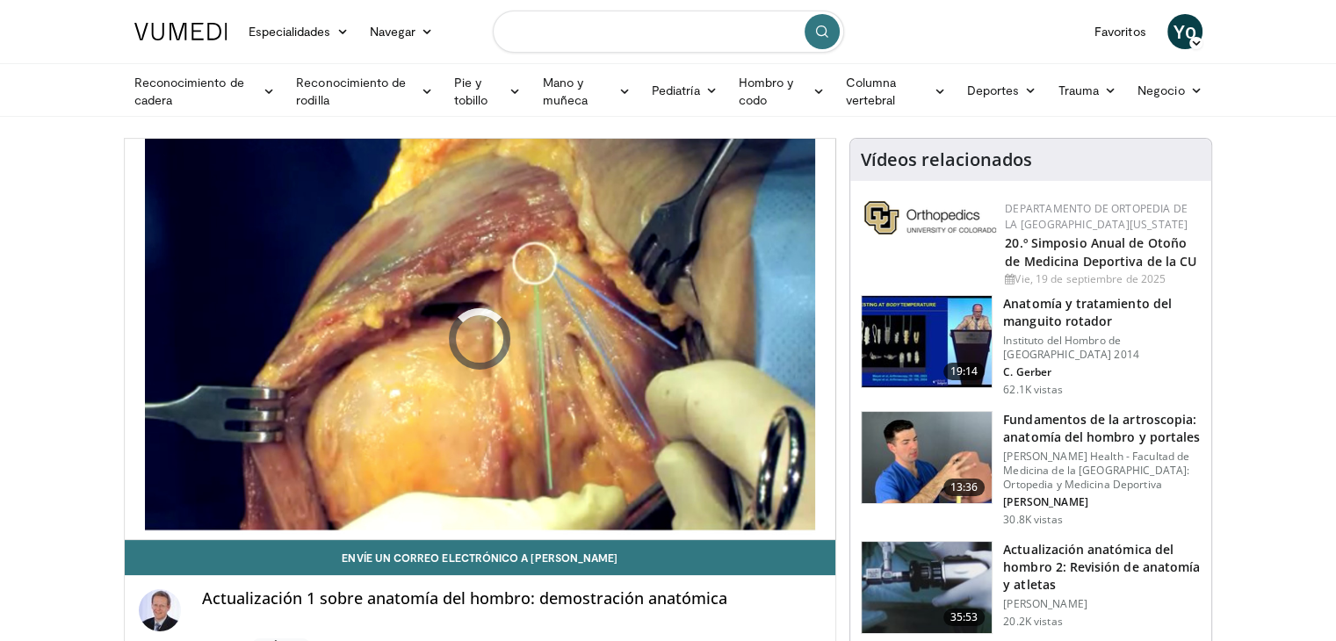
click at [573, 25] on input "Buscar temas, intervenciones" at bounding box center [668, 32] width 351 height 42
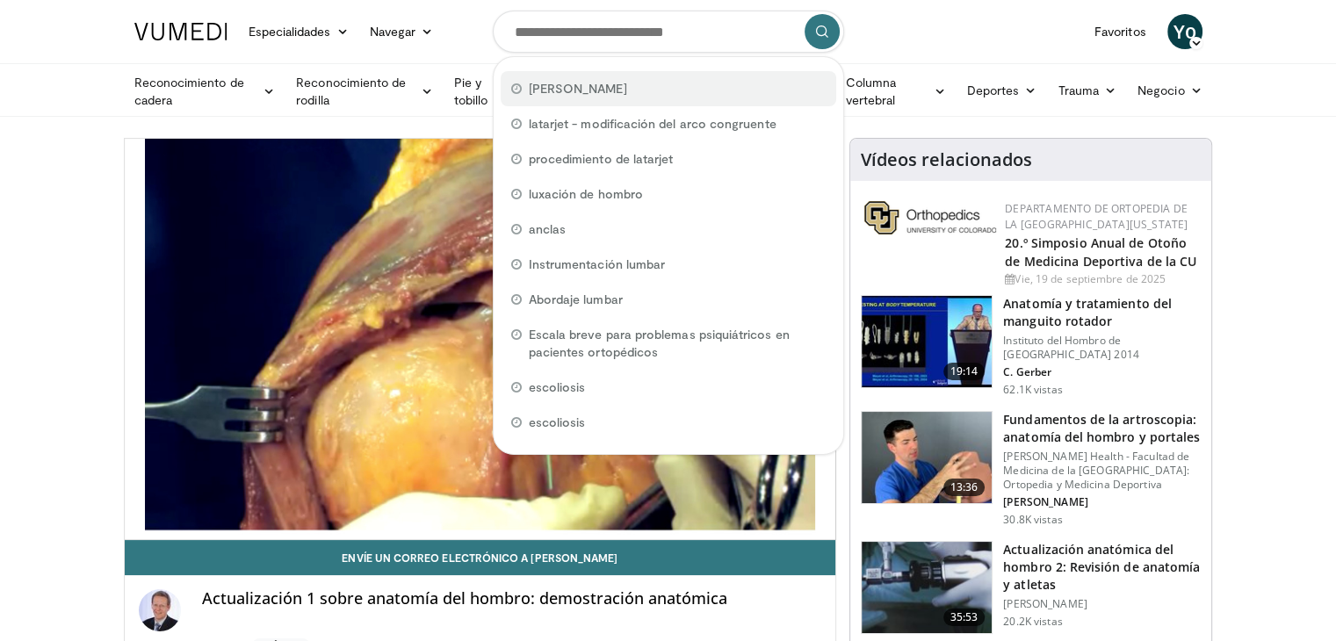
click at [568, 92] on font "[PERSON_NAME]" at bounding box center [578, 88] width 98 height 15
type input "**********"
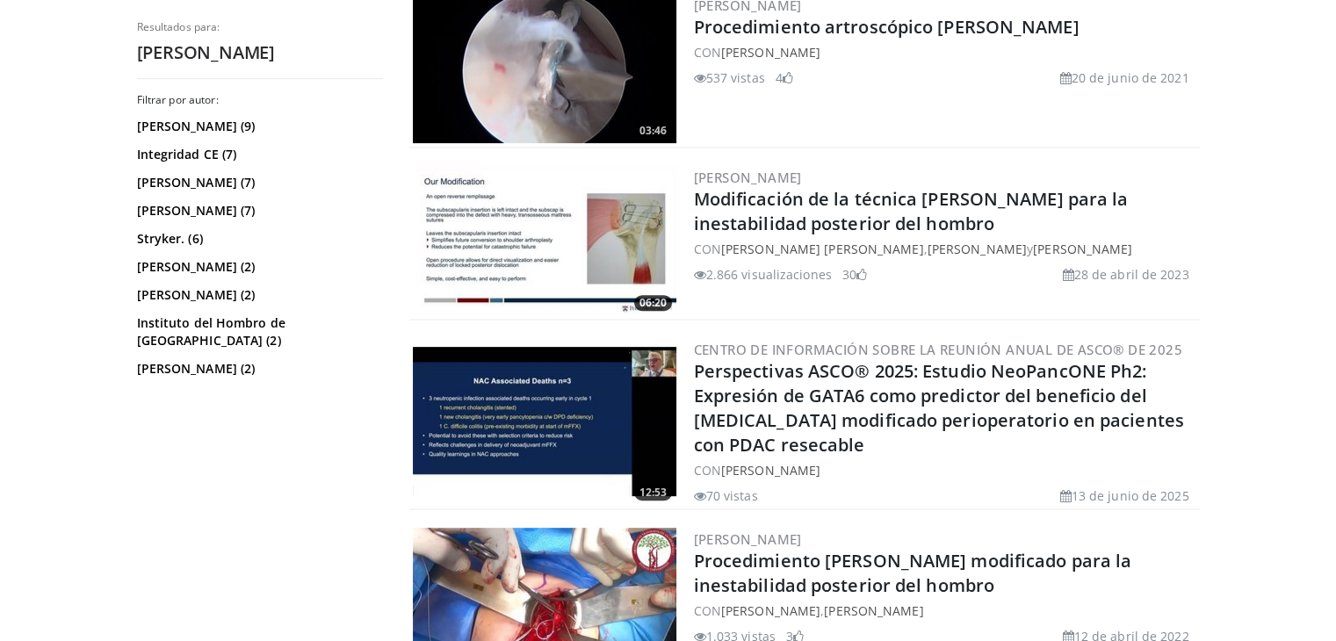
scroll to position [554, 0]
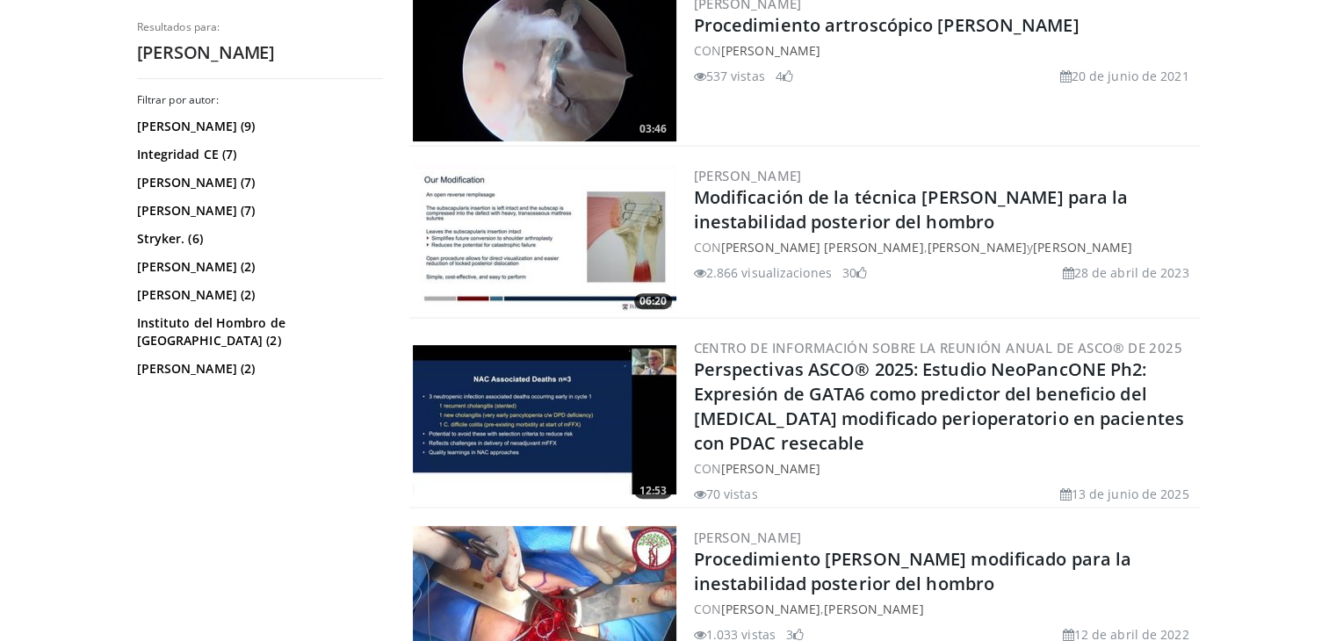
click at [559, 259] on img at bounding box center [545, 238] width 264 height 149
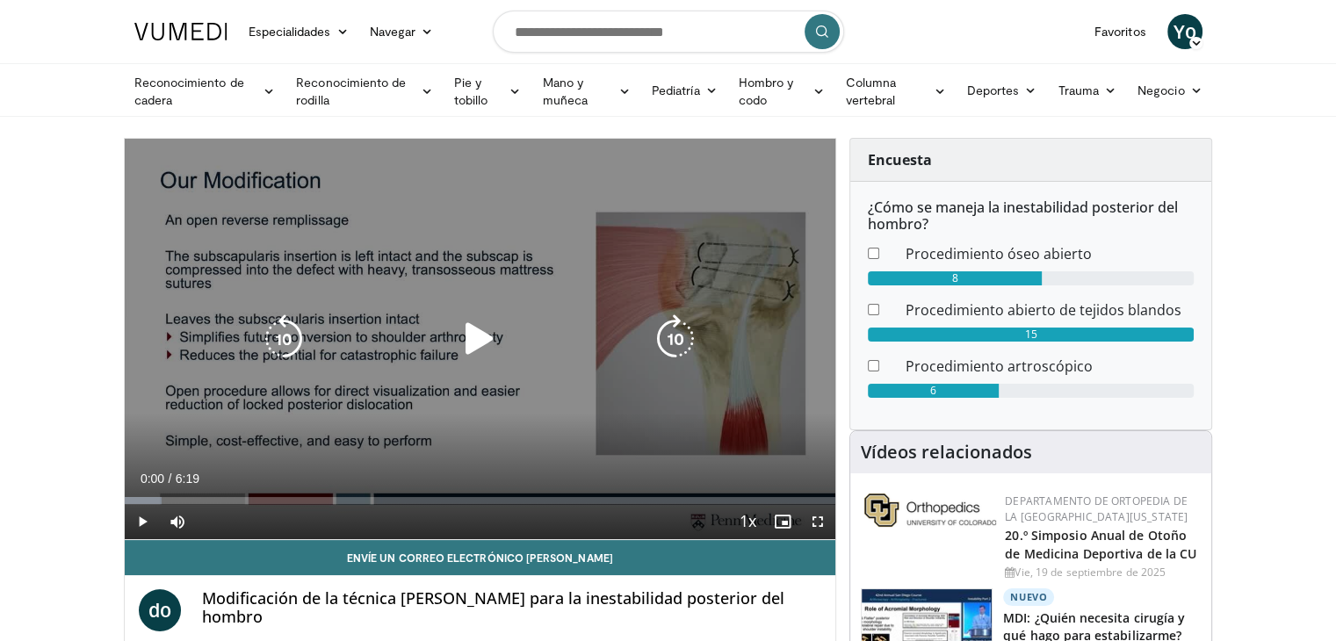
click at [492, 331] on icon "Video Player" at bounding box center [479, 339] width 49 height 49
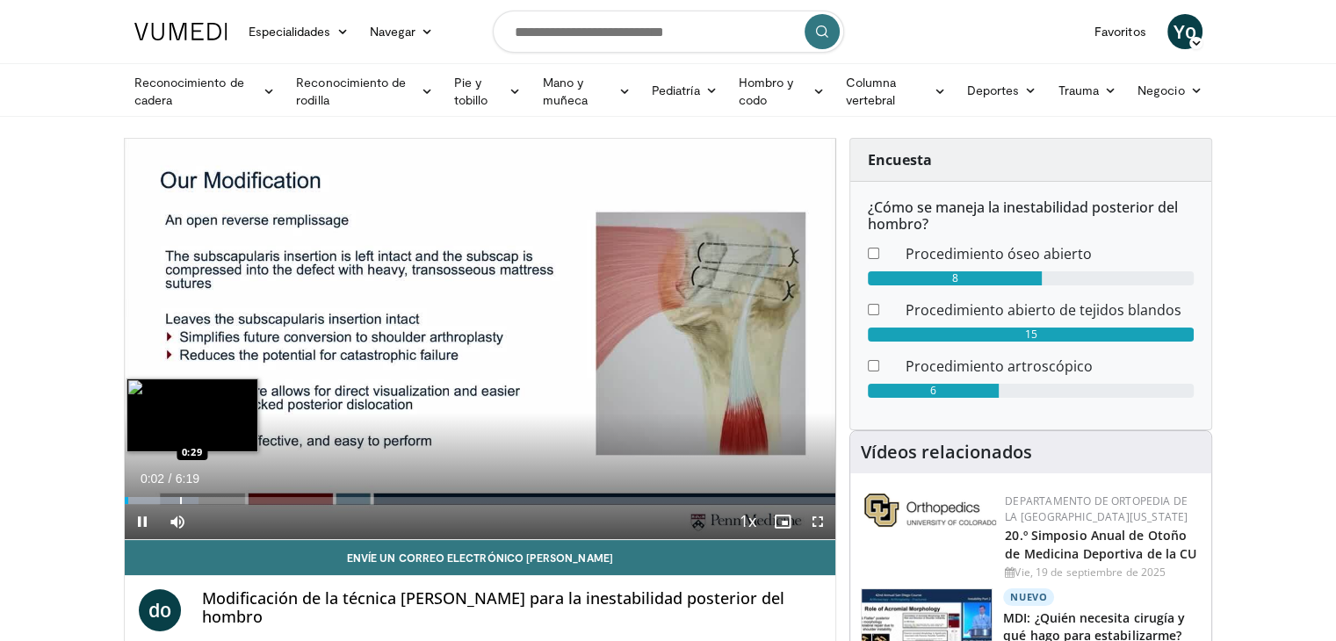
click at [180, 500] on div "Progress Bar" at bounding box center [181, 500] width 2 height 7
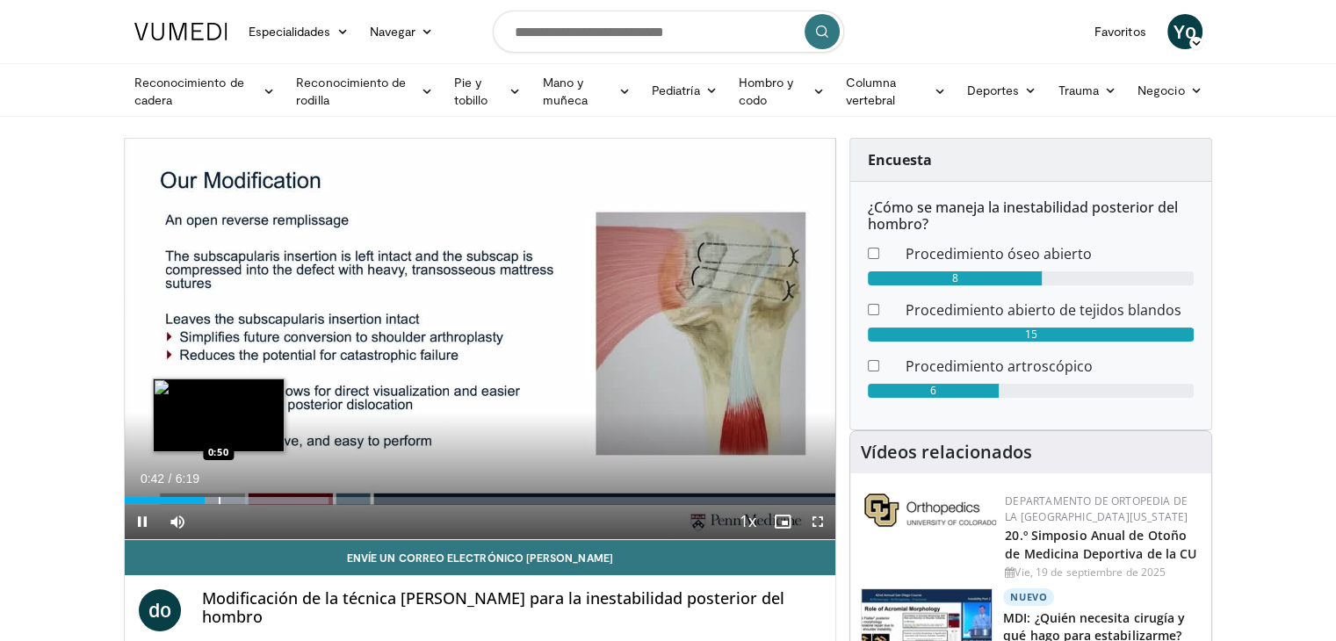
click at [218, 493] on div "Loaded : 28.76% 0:42 0:50" at bounding box center [481, 496] width 712 height 17
click at [241, 500] on div "Progress Bar" at bounding box center [242, 500] width 2 height 7
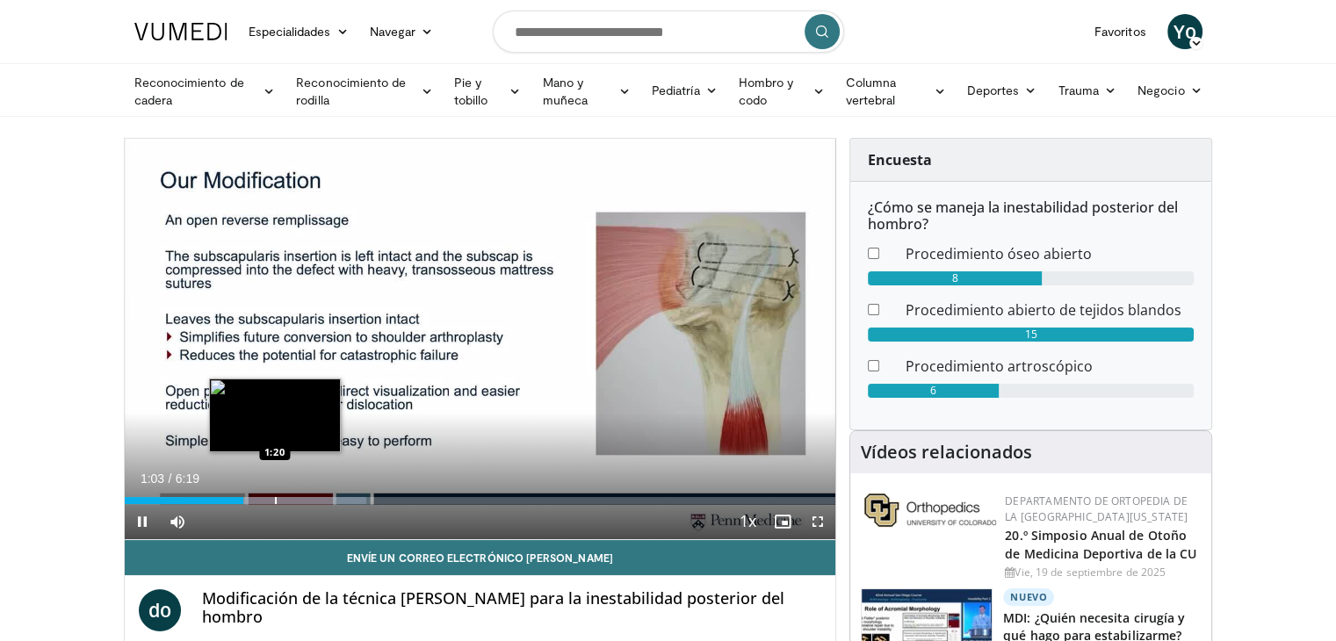
click at [275, 500] on div "Progress Bar" at bounding box center [276, 500] width 2 height 7
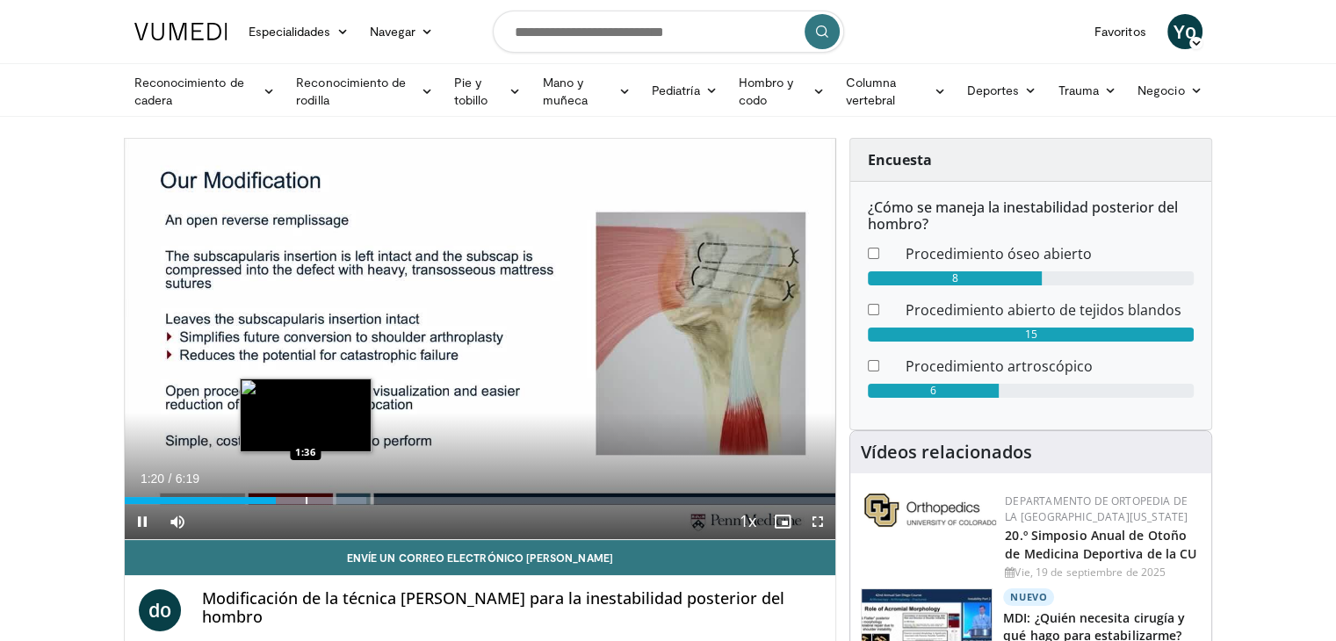
click at [306, 497] on div "Progress Bar" at bounding box center [307, 500] width 2 height 7
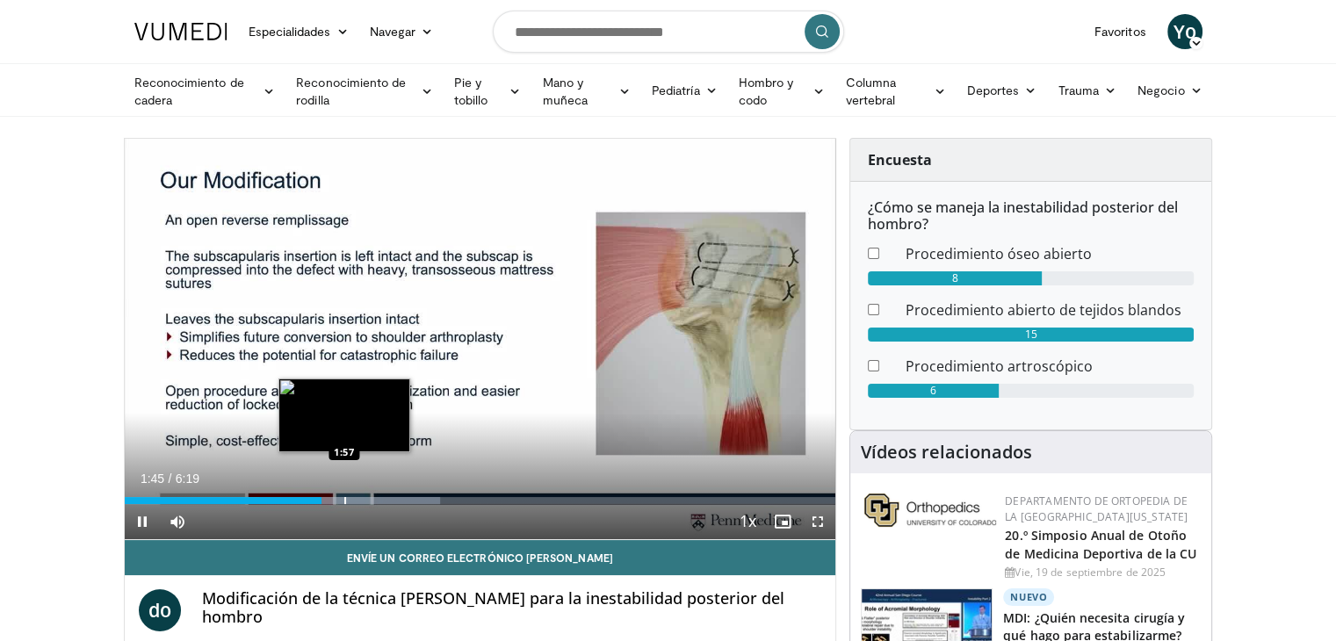
click at [344, 498] on div "Progress Bar" at bounding box center [345, 500] width 2 height 7
click at [372, 498] on div "Progress Bar" at bounding box center [373, 500] width 2 height 7
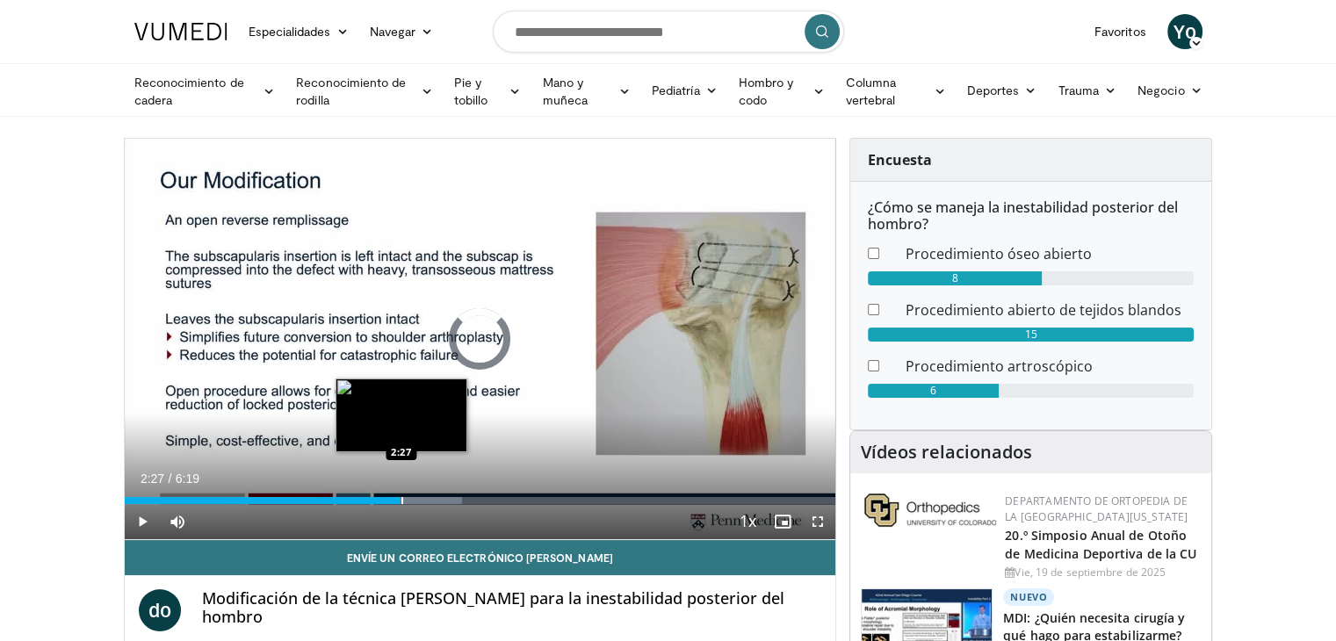
click at [402, 497] on div "Progress Bar" at bounding box center [403, 500] width 2 height 7
click at [423, 500] on div "Progress Bar" at bounding box center [413, 500] width 135 height 7
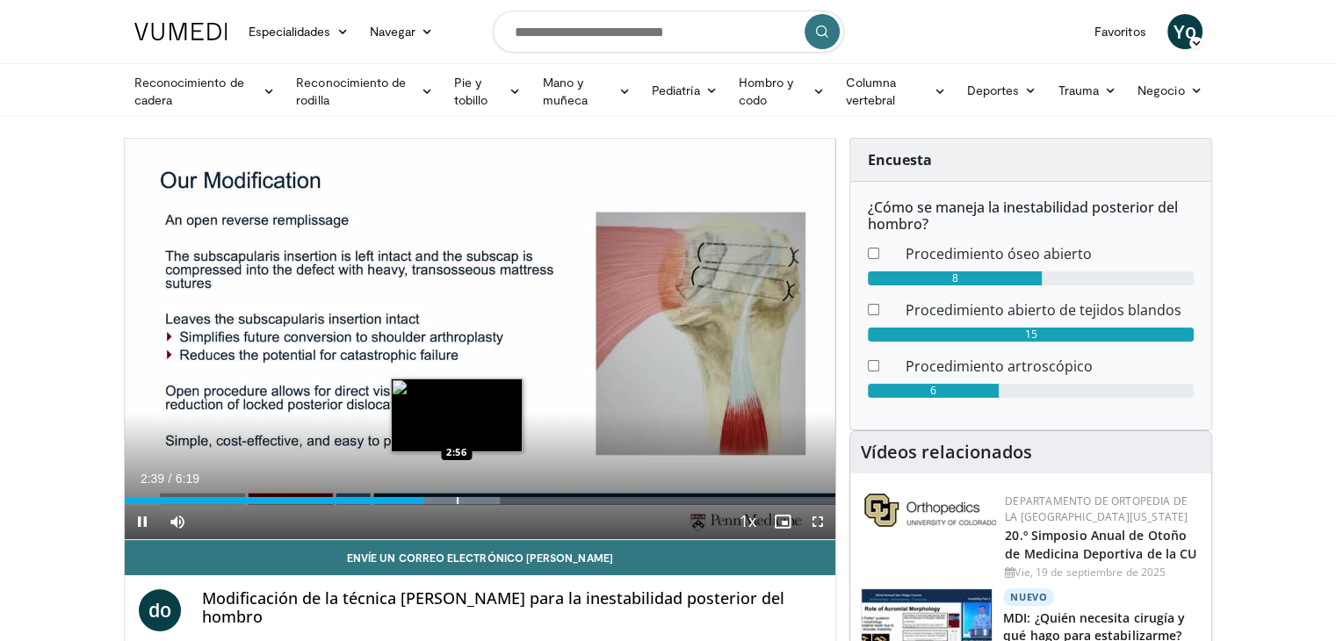
click at [457, 500] on div "Progress Bar" at bounding box center [458, 500] width 2 height 7
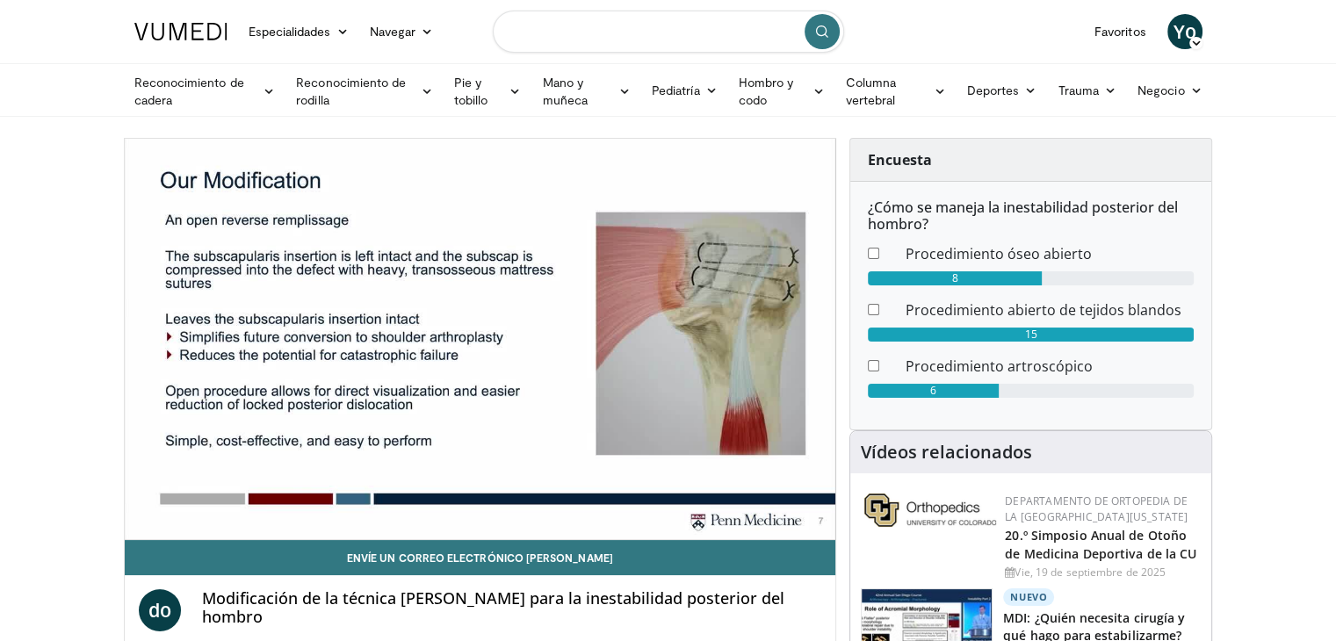
click at [626, 35] on input "Buscar temas, intervenciones" at bounding box center [668, 32] width 351 height 42
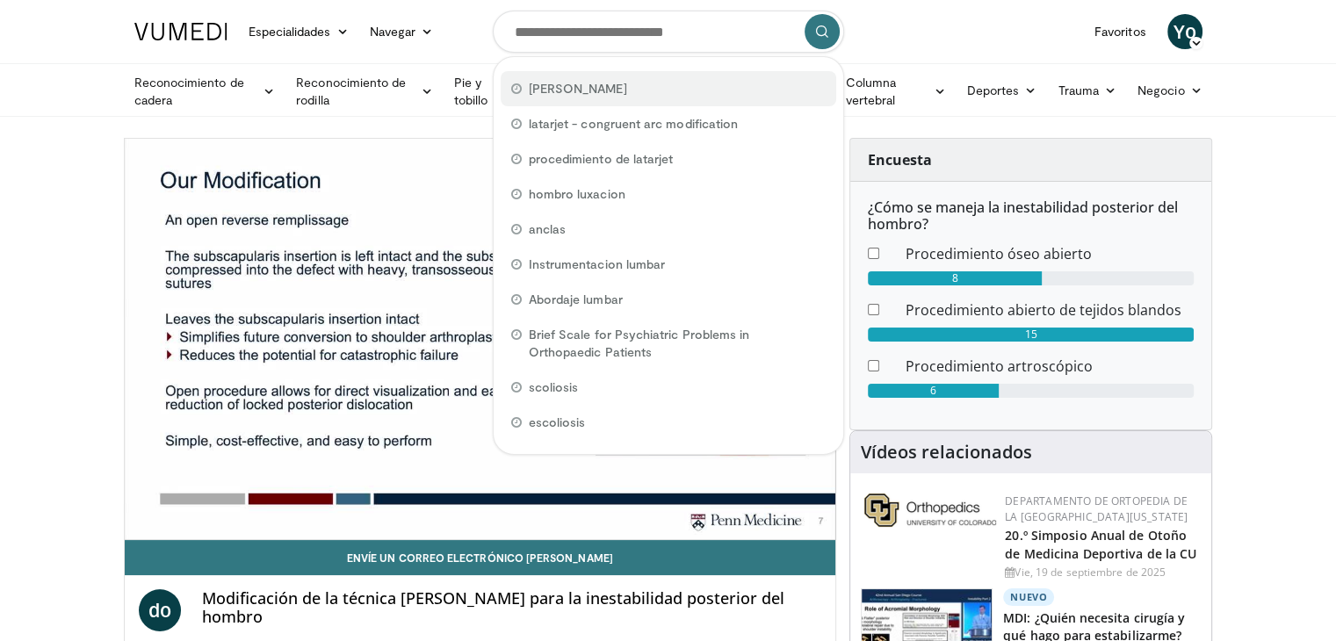
type input "**********"
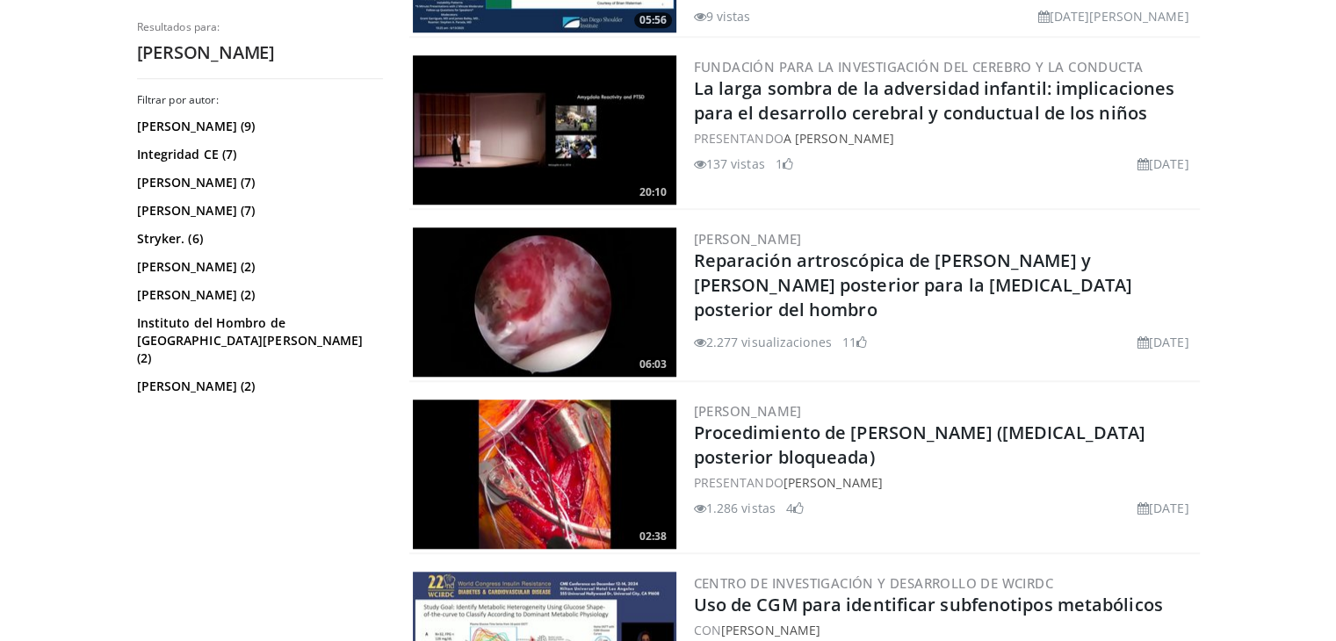
scroll to position [1542, 0]
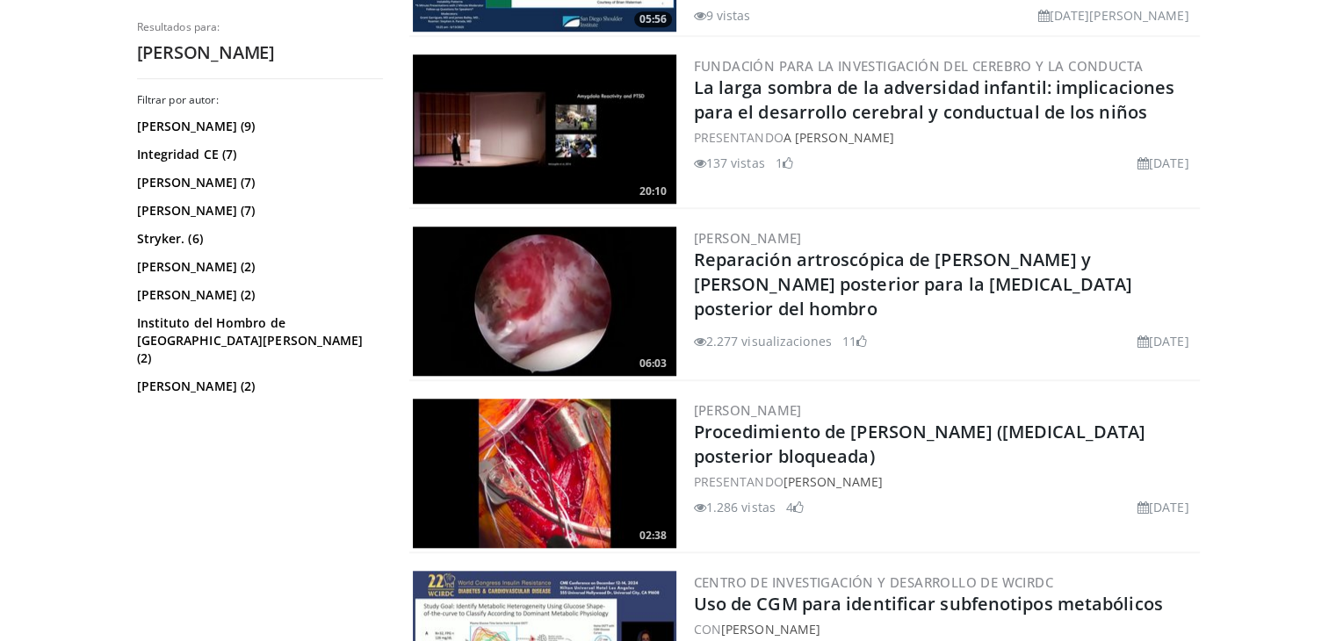
click at [500, 460] on img at bounding box center [545, 473] width 264 height 149
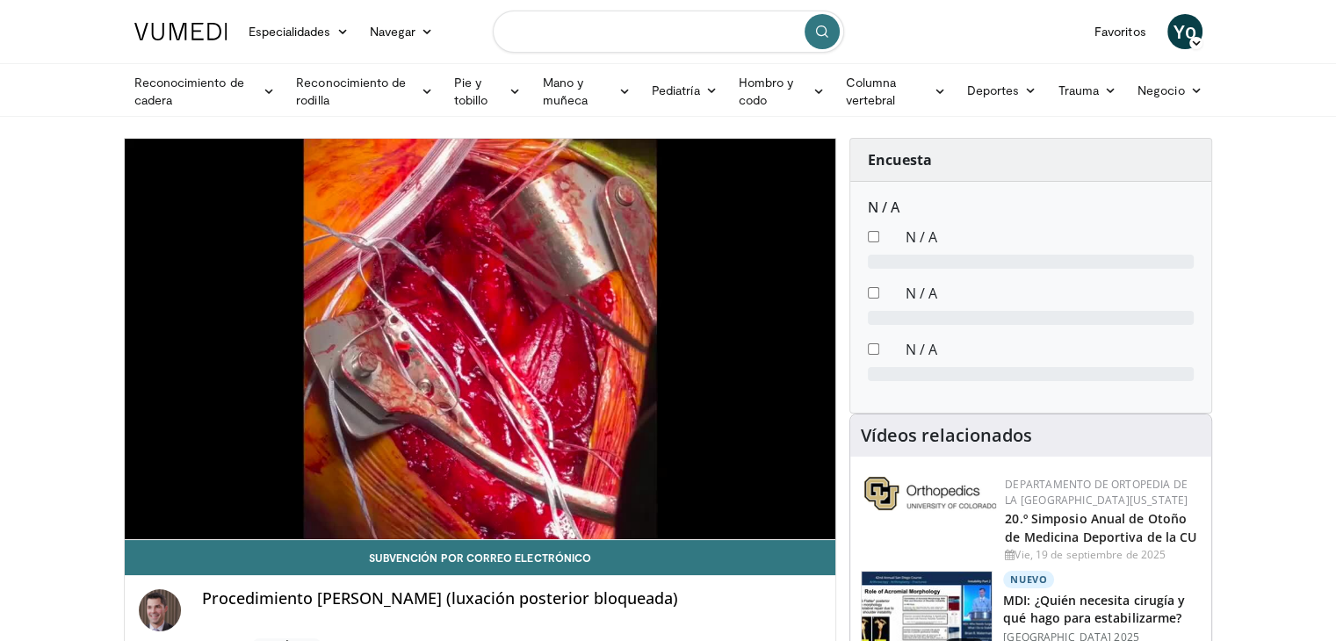
click at [680, 25] on input "Buscar temas, intervenciones" at bounding box center [668, 32] width 351 height 42
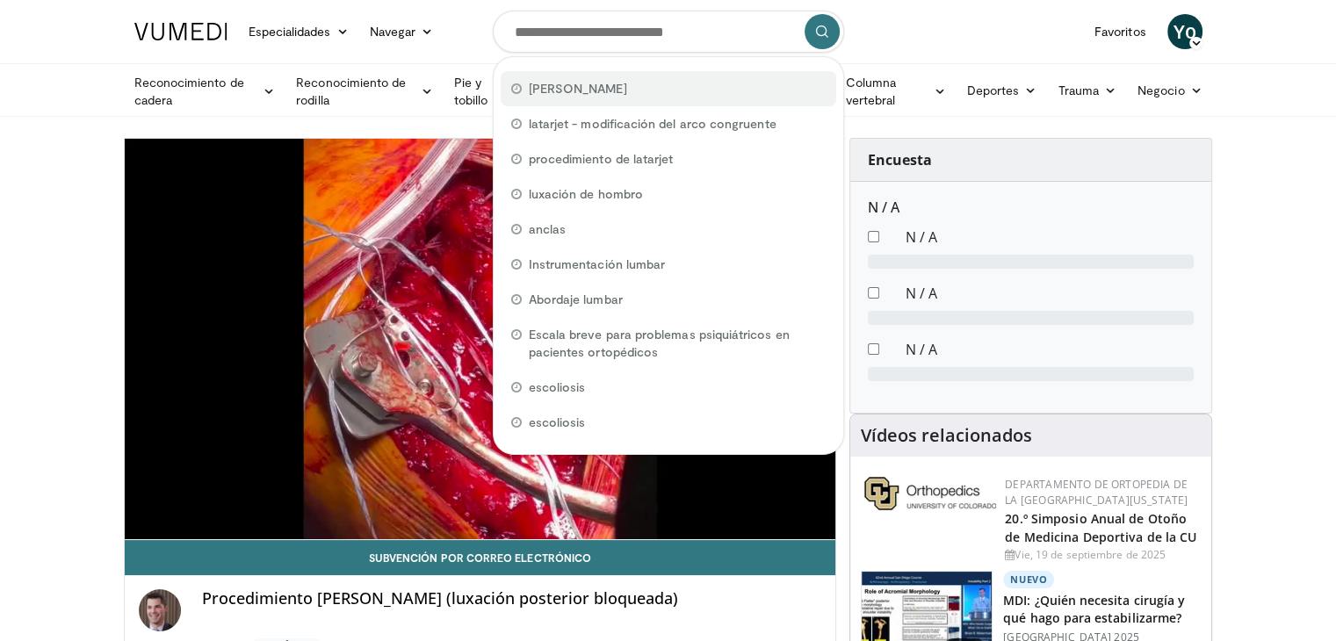
click at [609, 79] on div "[PERSON_NAME]" at bounding box center [669, 88] width 336 height 35
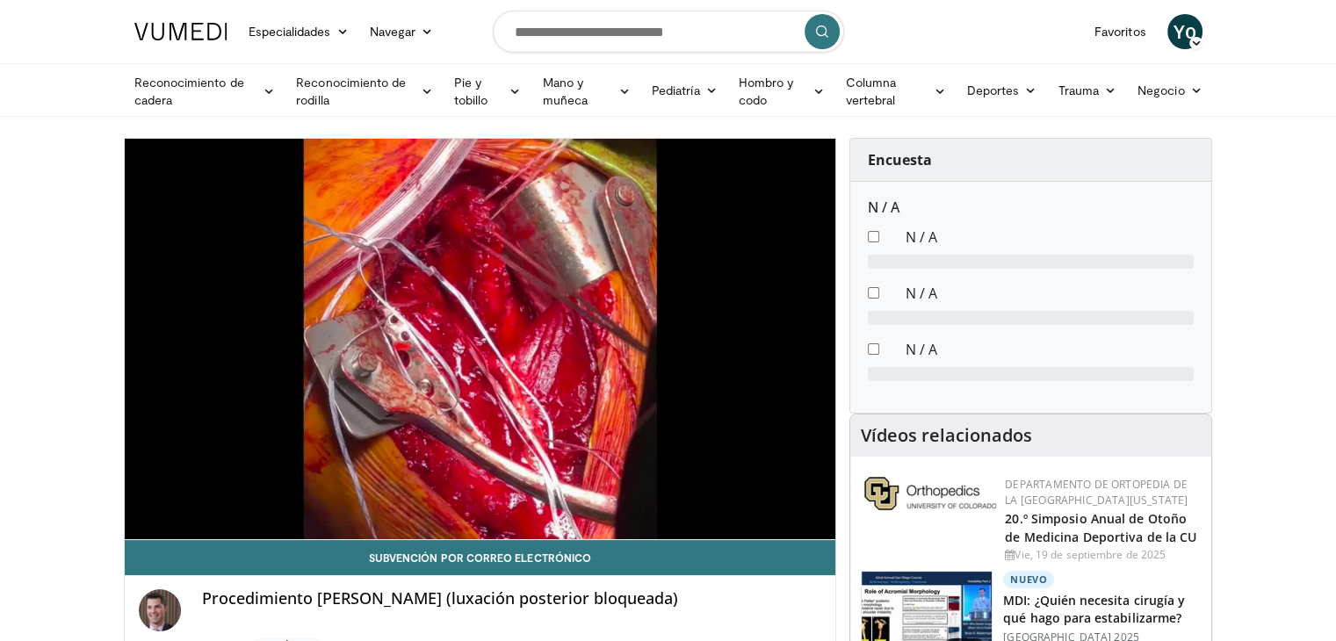
type input "**********"
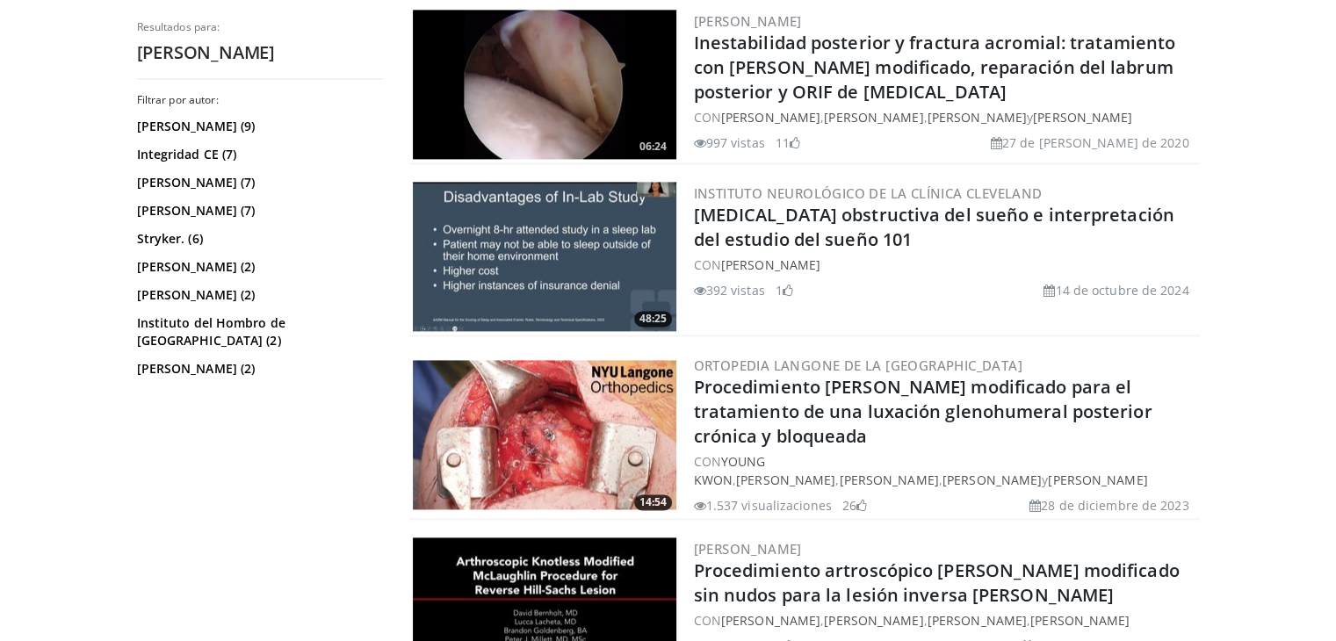
scroll to position [2487, 0]
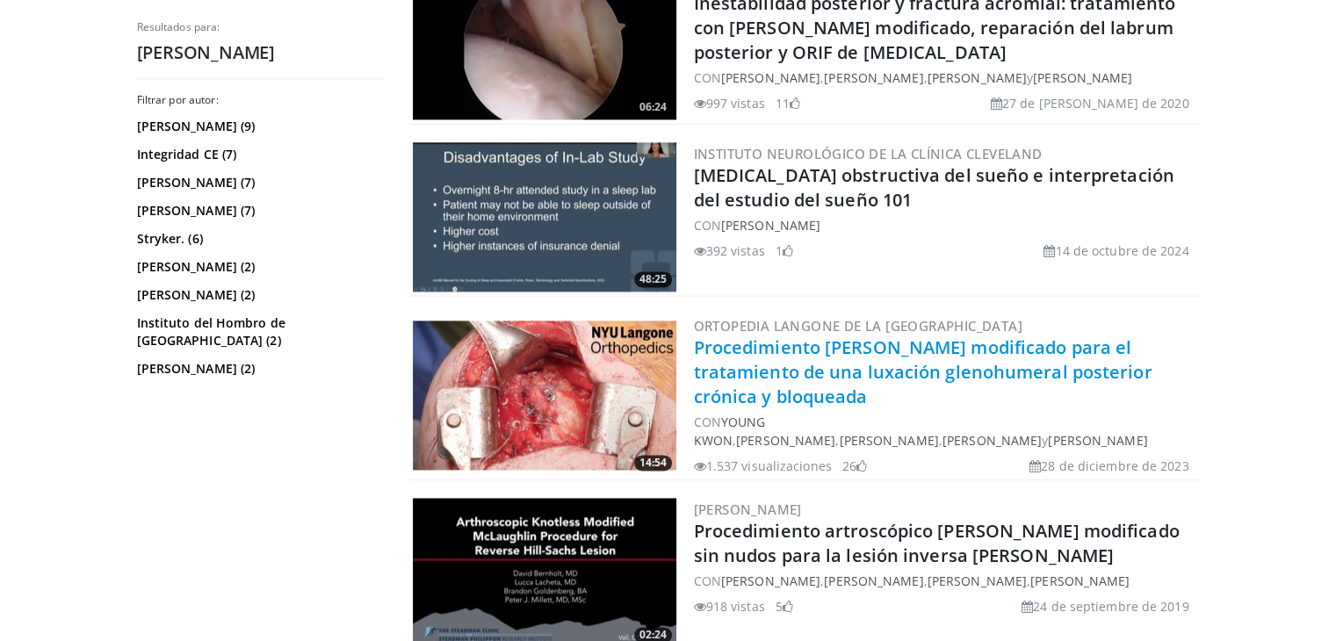
click at [812, 345] on font "Procedimiento [PERSON_NAME] modificado para el tratamiento de una luxación glen…" at bounding box center [923, 372] width 459 height 73
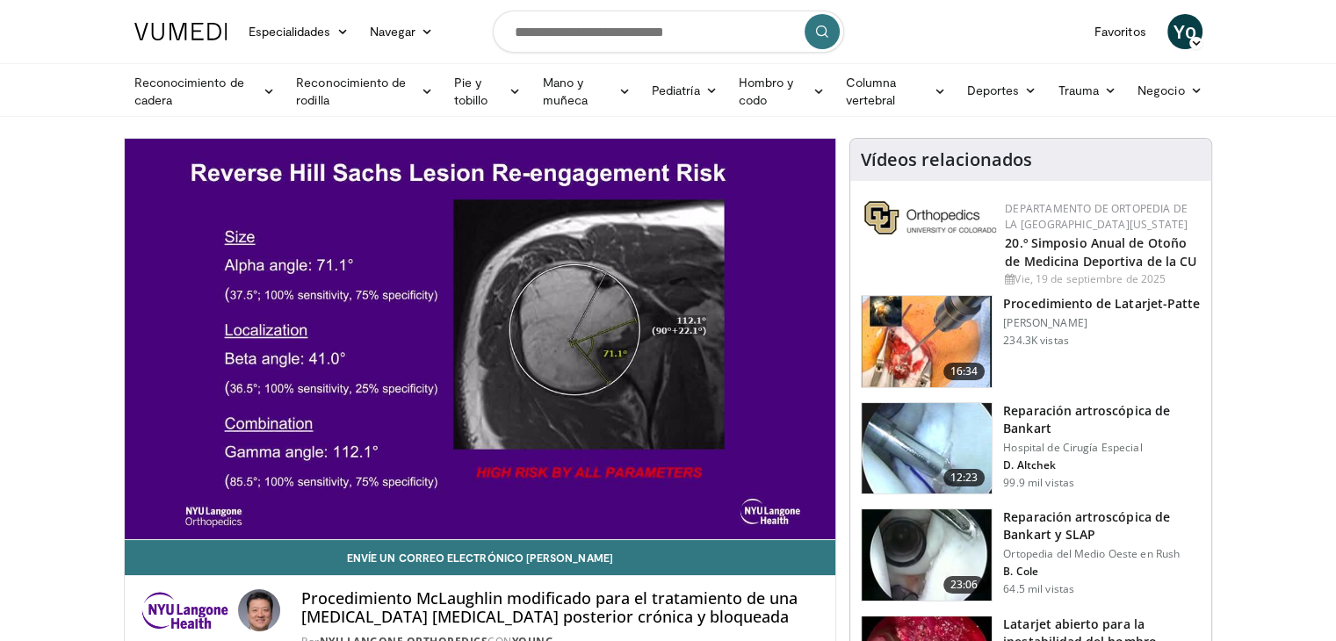
click at [544, 491] on div "10 seconds Tap to unmute" at bounding box center [481, 339] width 712 height 401
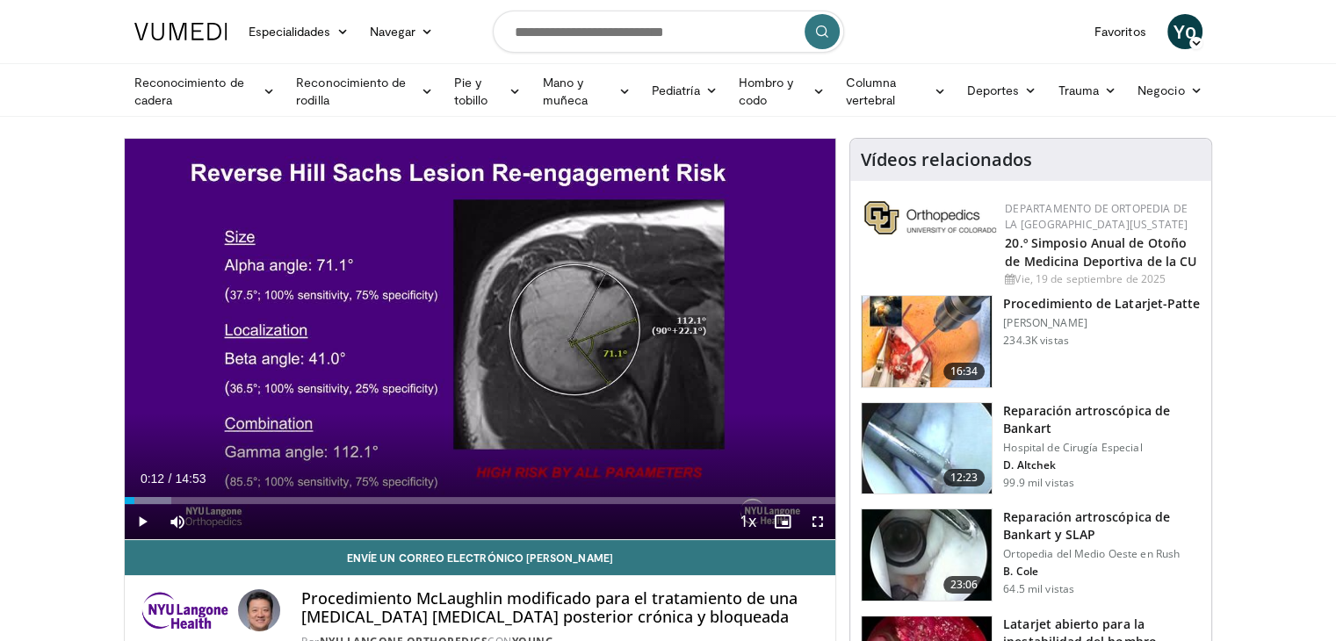
click at [538, 504] on div "Current Time 0:12 / Duration 14:53 Play Skip Backward Skip Forward Mute Loaded …" at bounding box center [481, 521] width 712 height 35
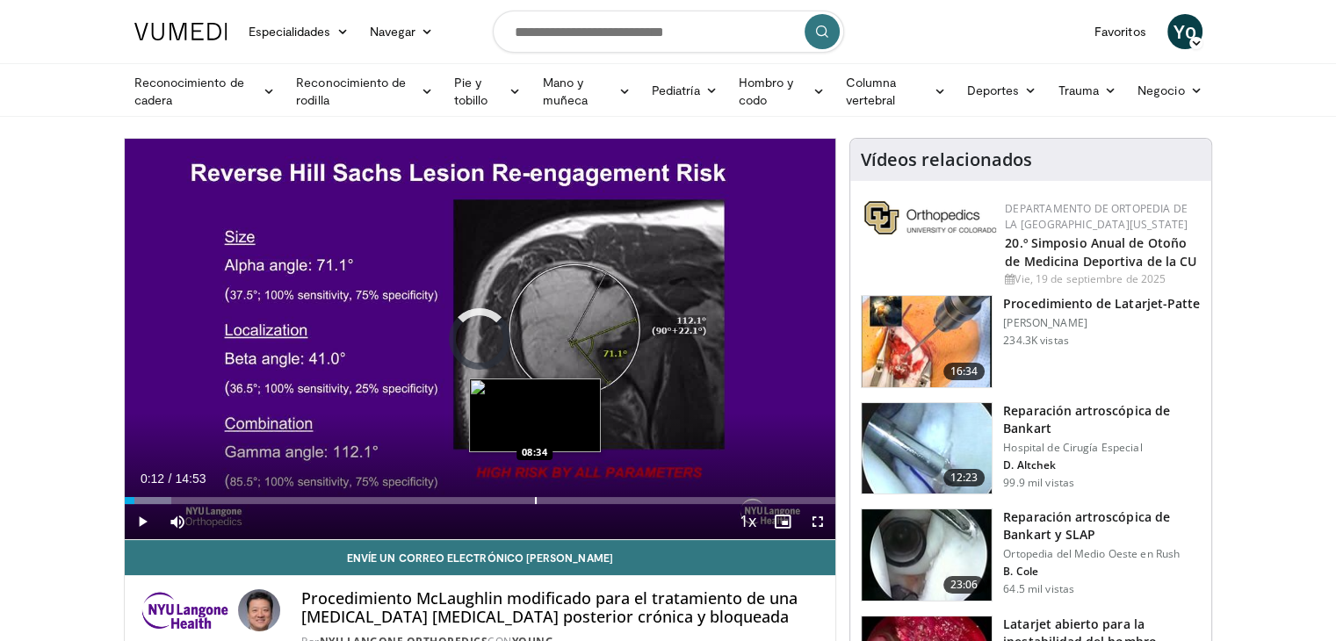
click at [535, 497] on div "Progress Bar" at bounding box center [536, 500] width 2 height 7
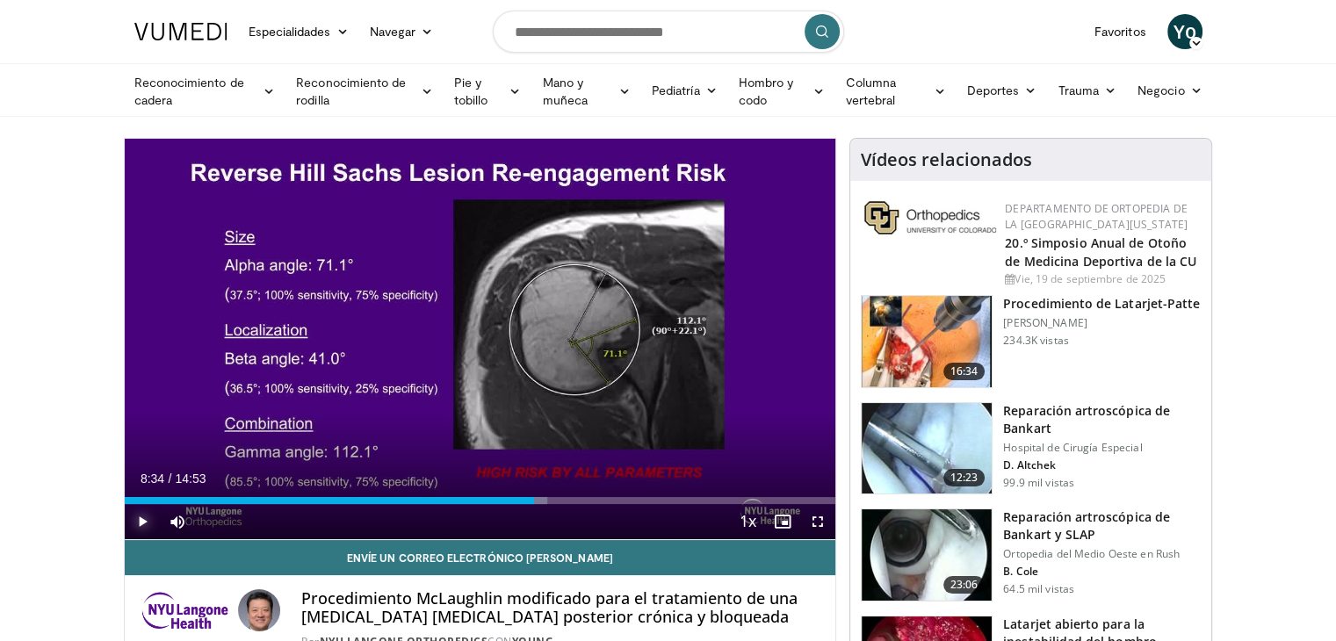
click at [139, 522] on span "Video Player" at bounding box center [142, 521] width 35 height 35
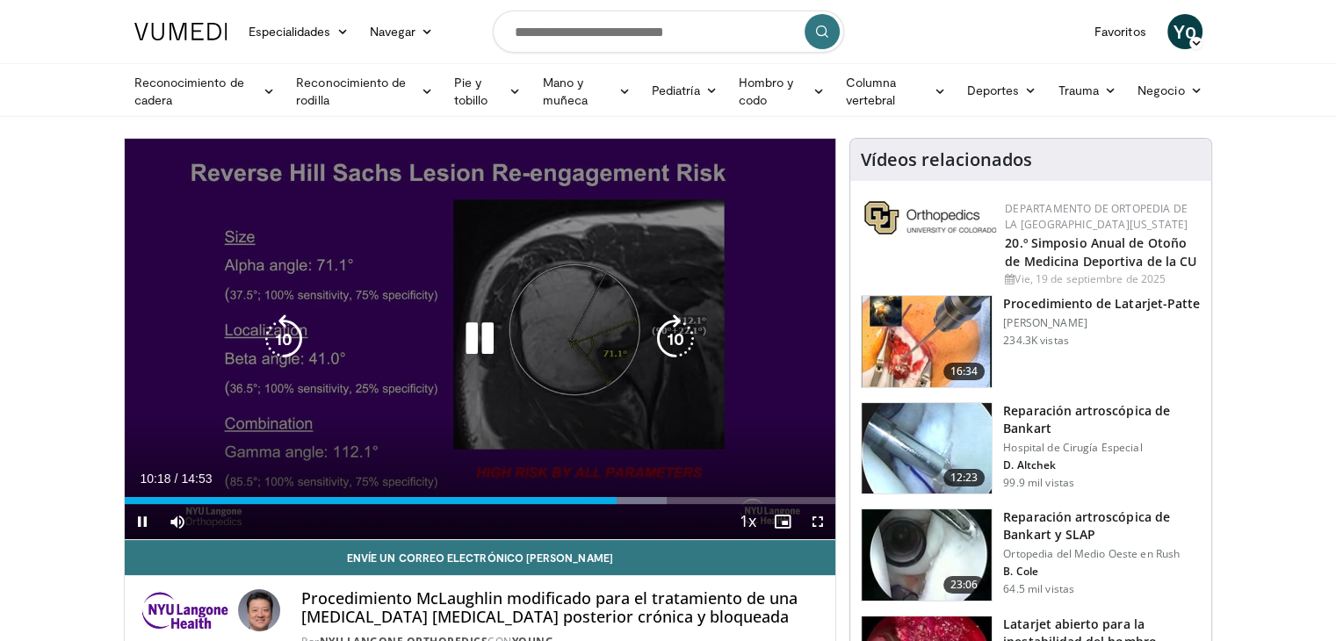
click at [532, 316] on div "10 seconds Tap to unmute" at bounding box center [481, 339] width 712 height 401
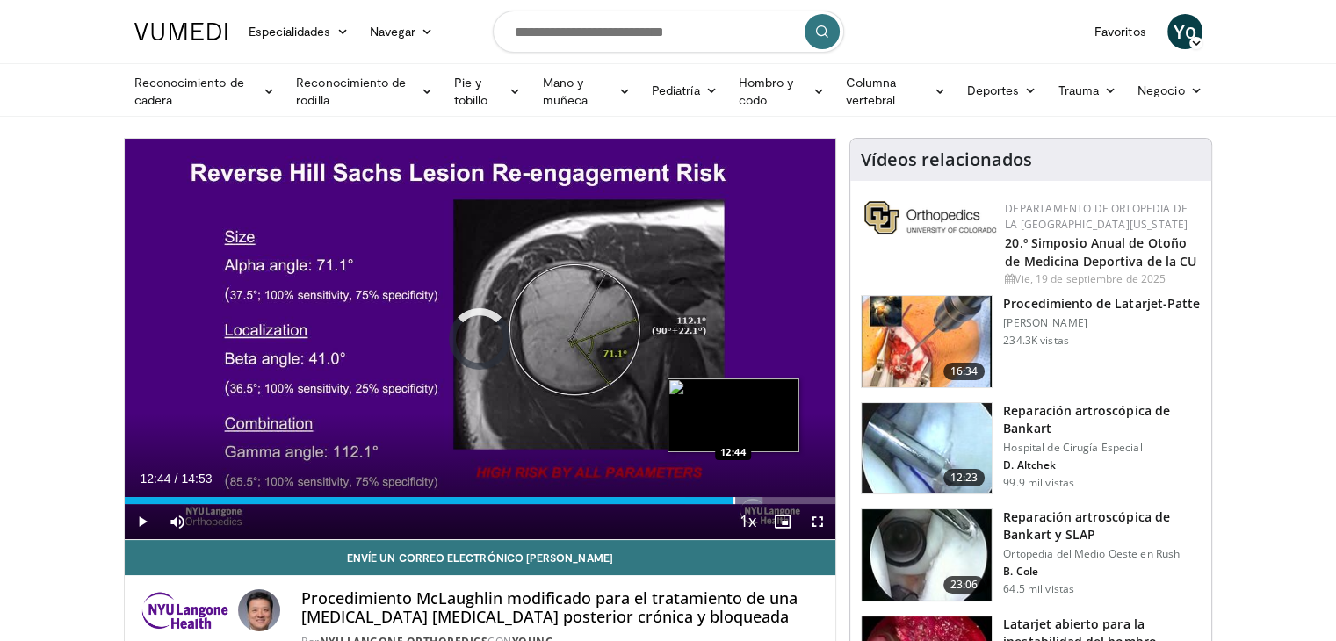
click at [734, 497] on div "Progress Bar" at bounding box center [735, 500] width 2 height 7
click at [754, 500] on div "Progress Bar" at bounding box center [755, 500] width 2 height 7
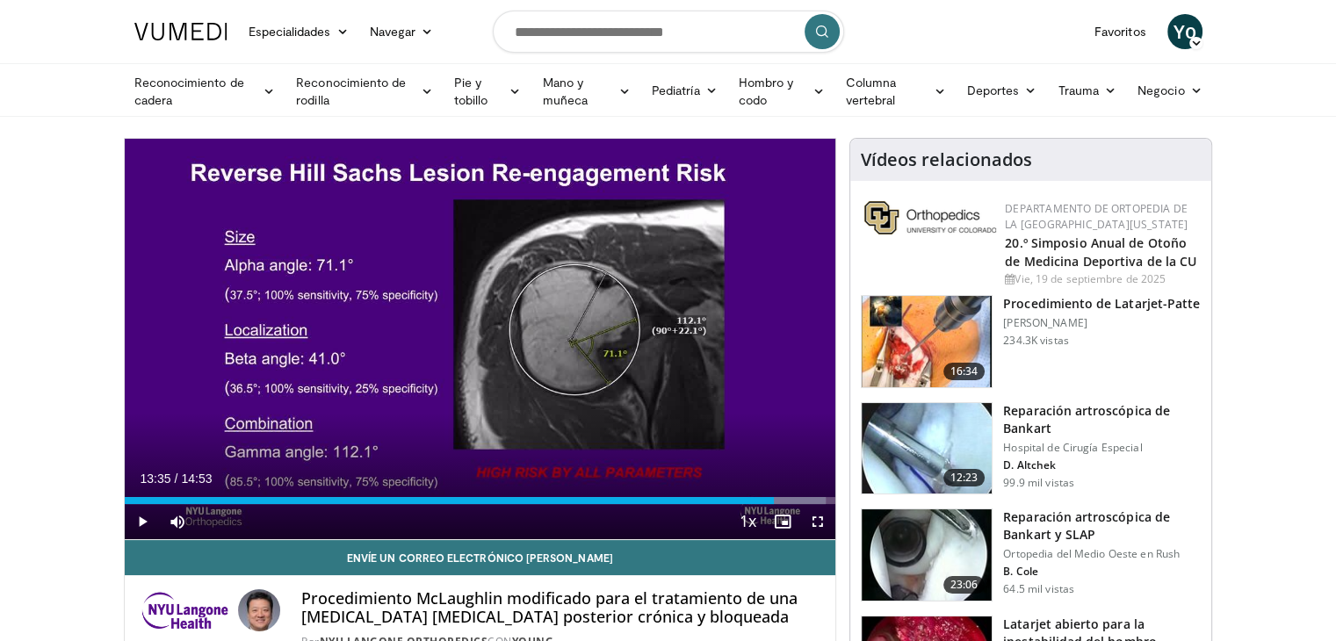
click at [938, 339] on img at bounding box center [927, 341] width 130 height 91
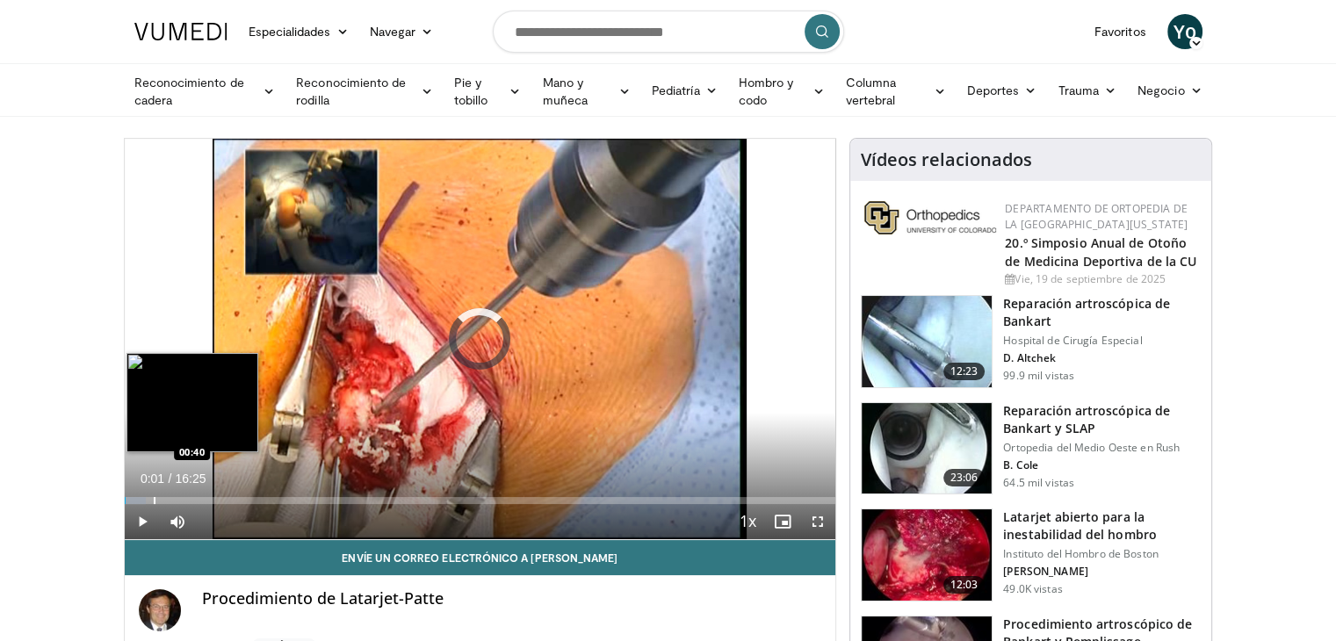
click at [151, 500] on div "Loaded : 3.01% 00:01 00:40" at bounding box center [481, 500] width 712 height 7
click at [181, 500] on div "Progress Bar" at bounding box center [173, 500] width 55 height 7
click at [207, 500] on div "Progress Bar" at bounding box center [208, 500] width 2 height 7
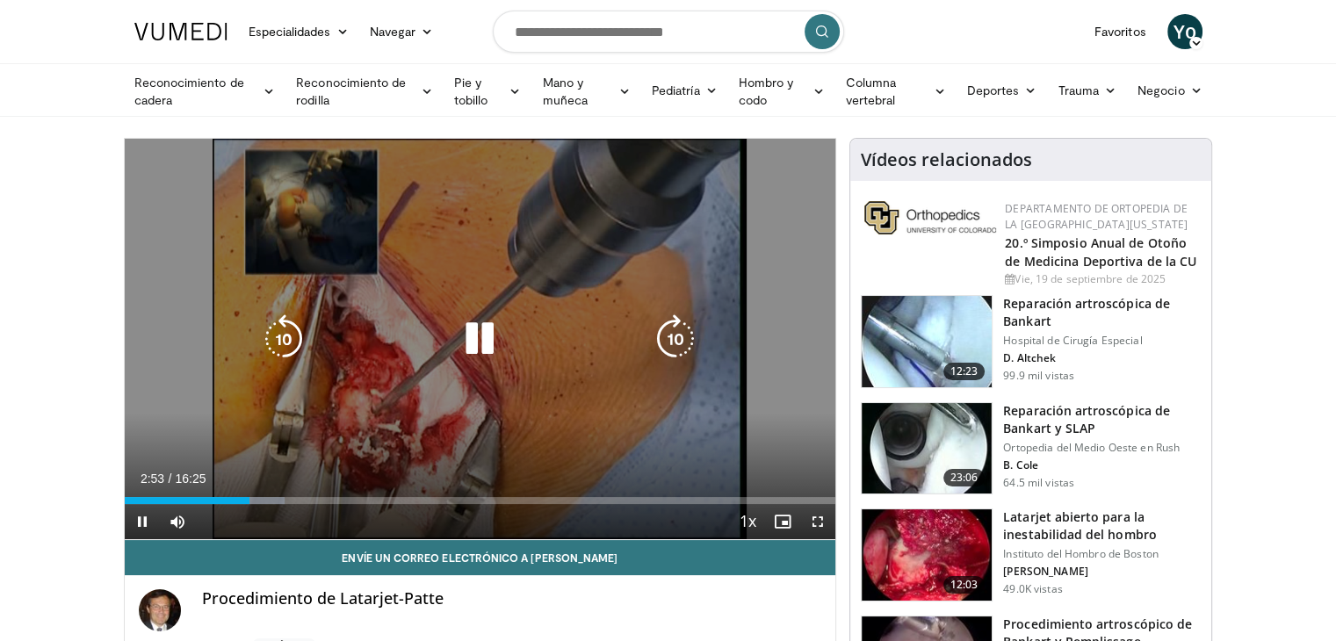
click at [477, 320] on icon "Video Player" at bounding box center [479, 339] width 49 height 49
